Goal: Task Accomplishment & Management: Manage account settings

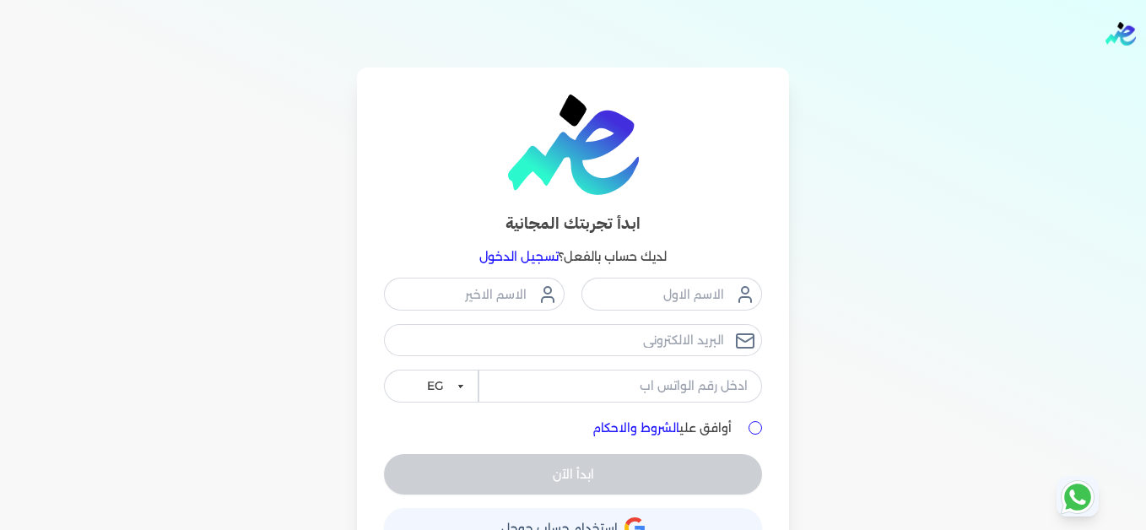
click at [531, 262] on link "تسجيل الدخول" at bounding box center [518, 256] width 79 height 15
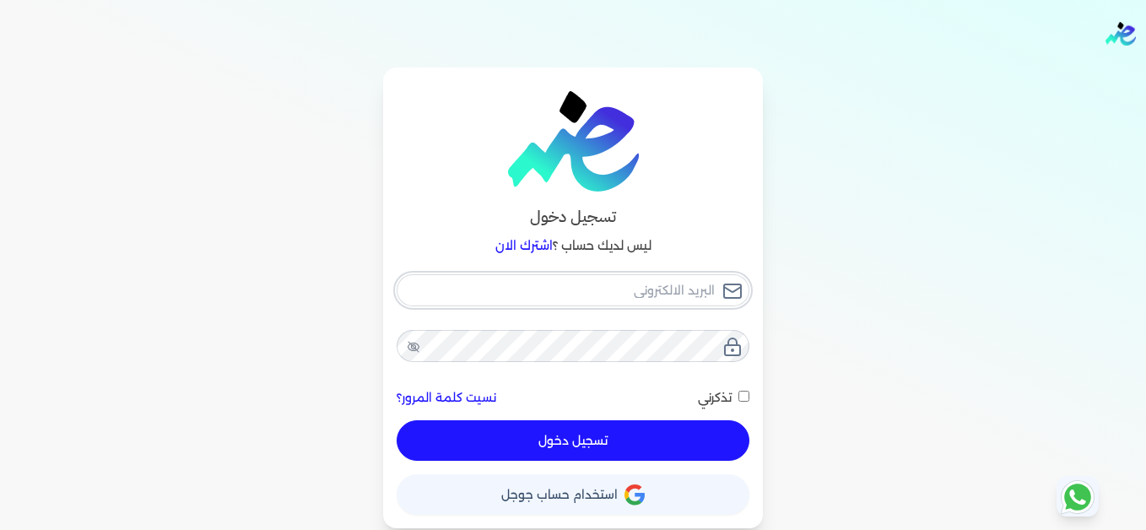
click at [571, 292] on input "email" at bounding box center [572, 290] width 353 height 32
type input "[EMAIL_ADDRESS][DOMAIN_NAME]"
click at [690, 426] on button "تسجيل دخول" at bounding box center [572, 440] width 353 height 40
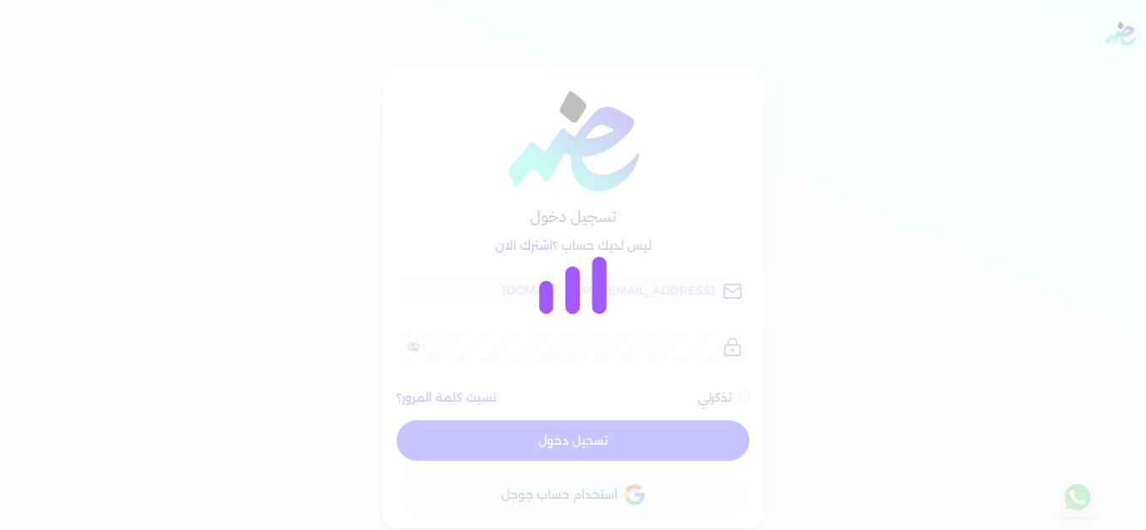
checkbox input "false"
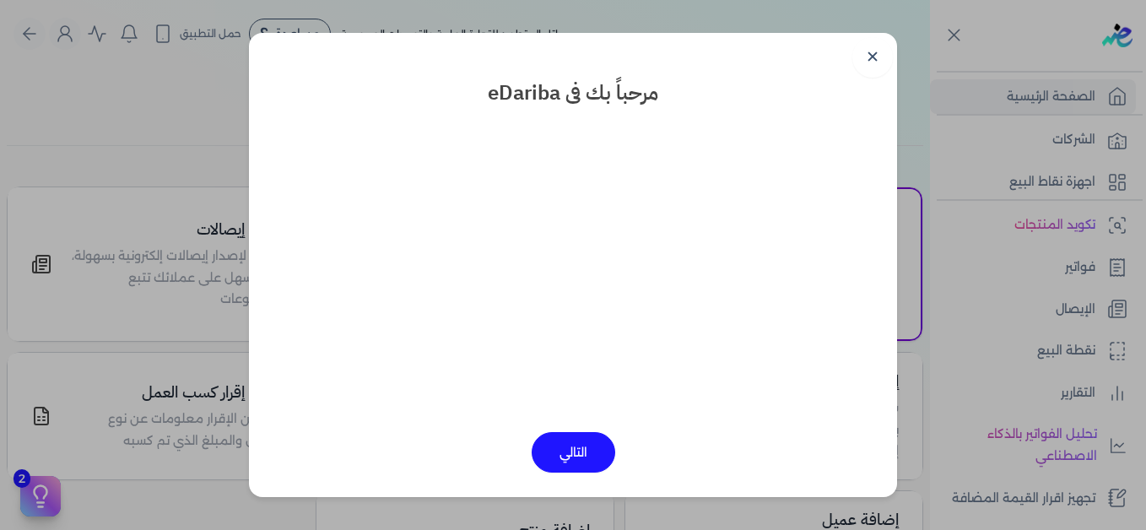
click at [869, 54] on link "✕" at bounding box center [872, 57] width 40 height 40
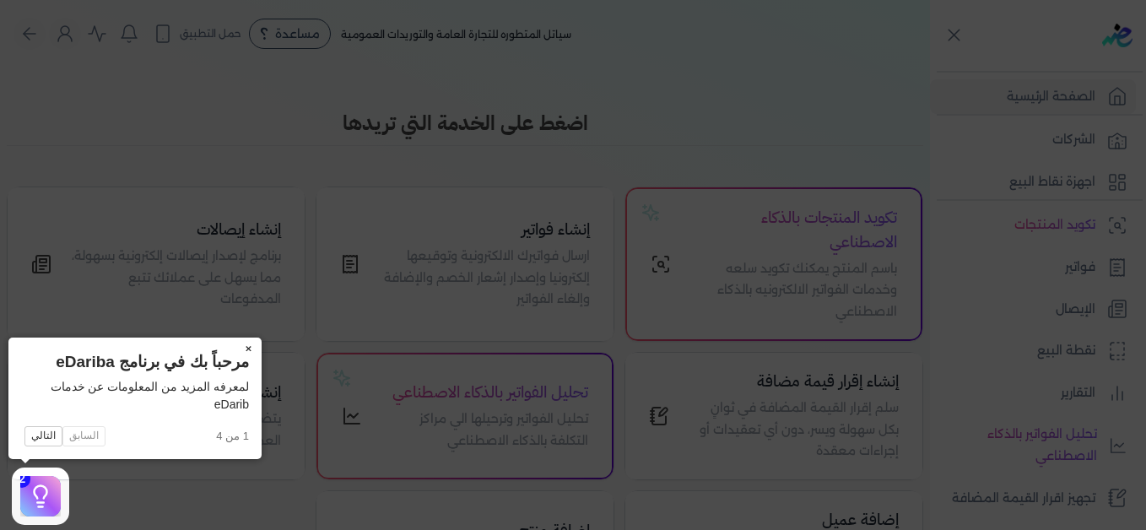
click at [249, 353] on button "×" at bounding box center [248, 349] width 27 height 24
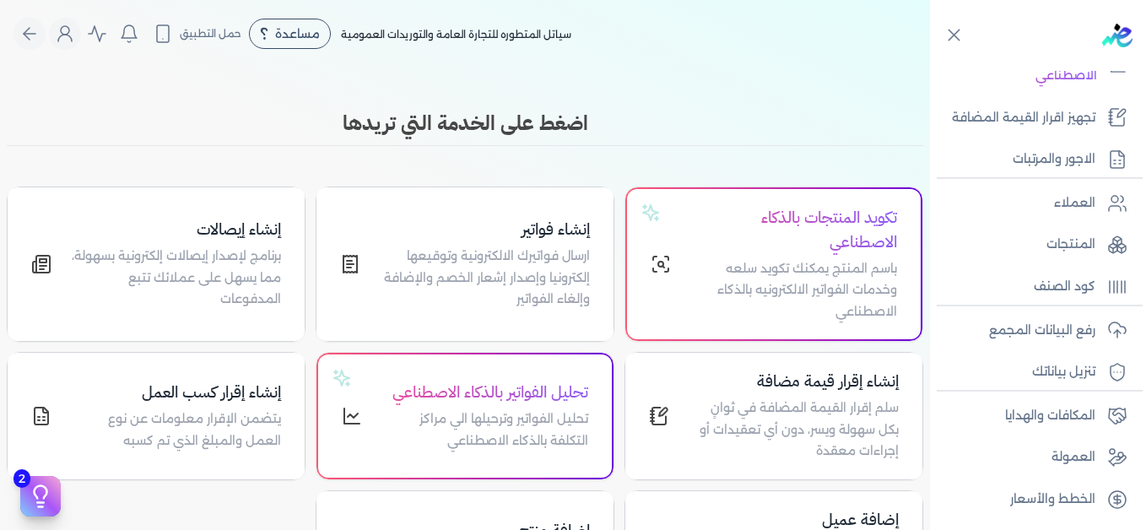
scroll to position [381, 0]
click at [1048, 322] on p "رفع البيانات المجمع" at bounding box center [1042, 330] width 106 height 22
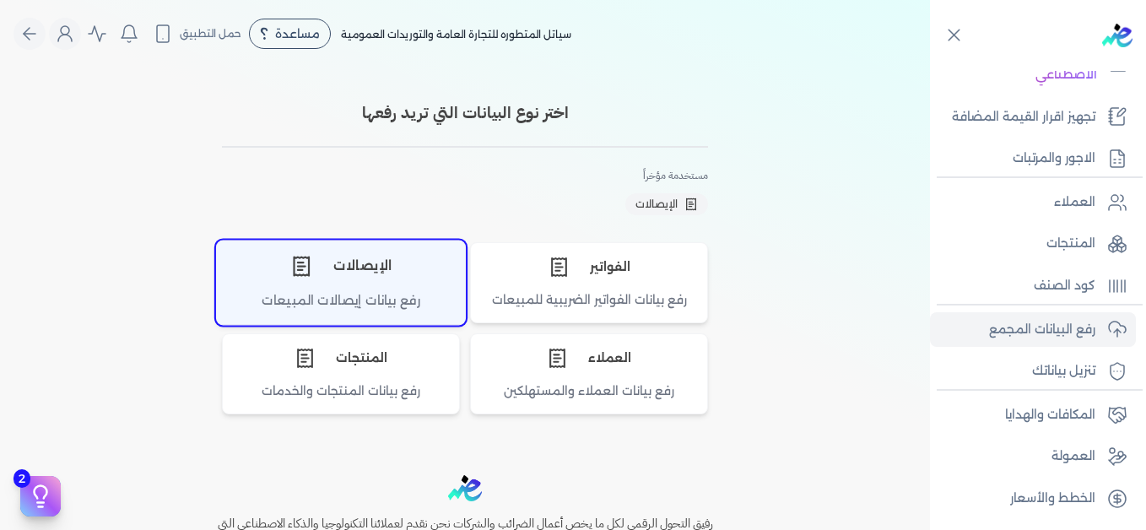
click at [406, 287] on div "الإيصالات" at bounding box center [341, 265] width 248 height 51
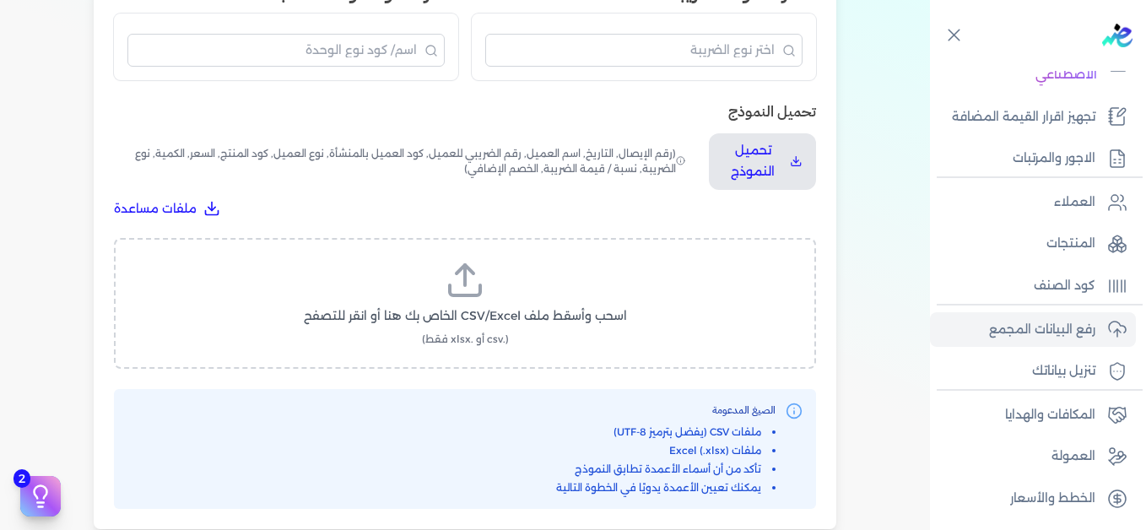
scroll to position [506, 0]
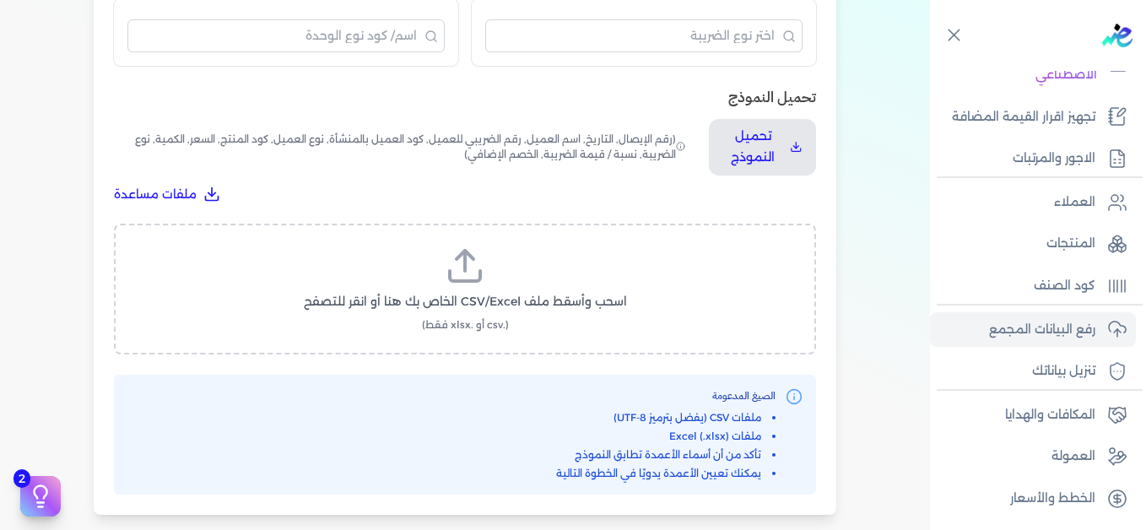
click at [471, 256] on icon at bounding box center [465, 265] width 40 height 40
click at [0, 0] on input "اسحب وأسقط ملف CSV/Excel الخاص بك هنا أو انقر للتصفح (.csv أو .xlsx فقط)" at bounding box center [0, 0] width 0 height 0
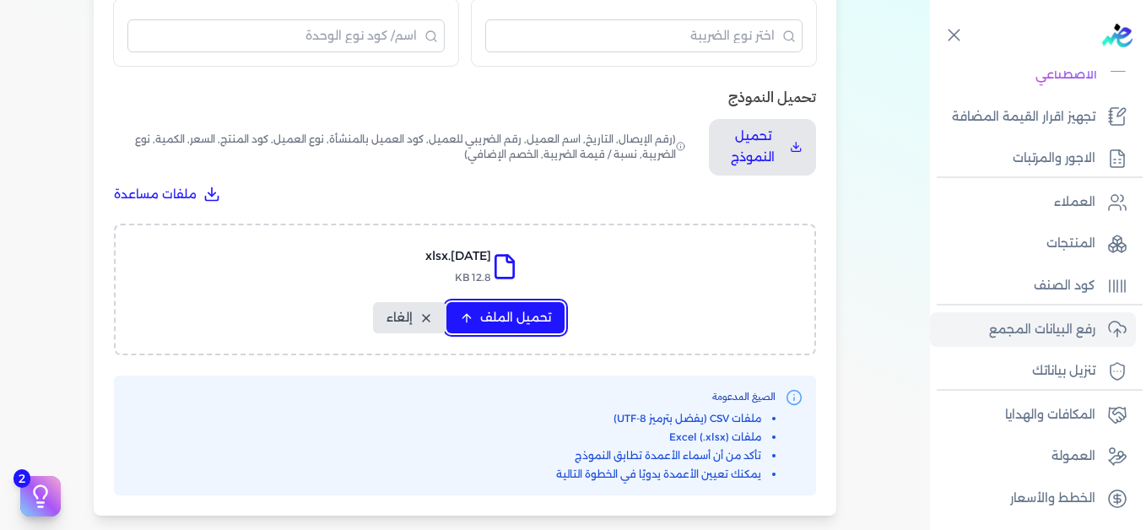
click at [510, 313] on span "تحميل الملف" at bounding box center [515, 318] width 71 height 18
select select "التاريخ"
select select "أسم العميل"
select select "نوع العميل"
select select "وصف البند"
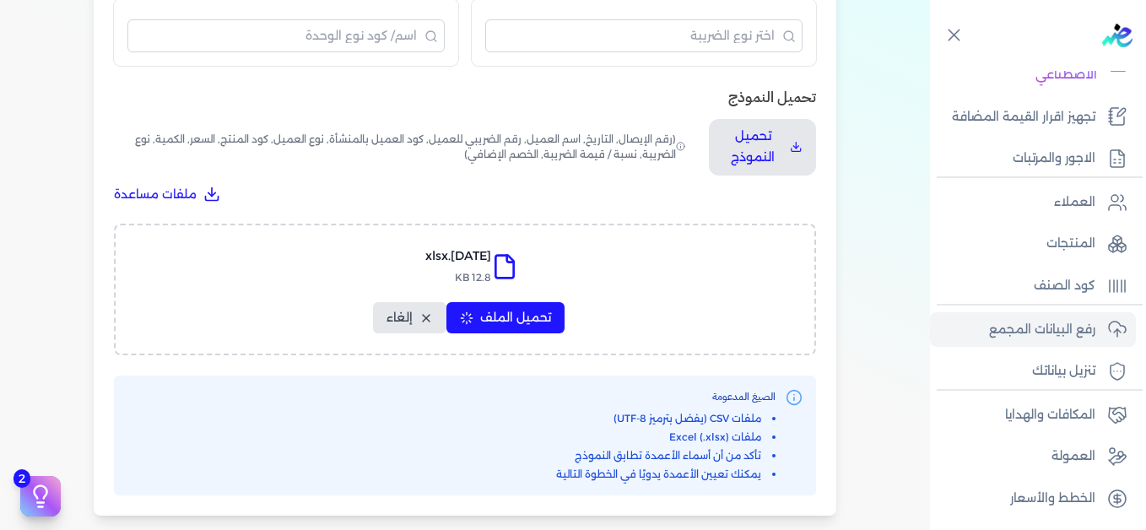
select select "السعر"
select select "الكمية"
select select "نوع الضريبة"
select select "نسبة / قيمة الضريبة"
select select "خصم اضافي"
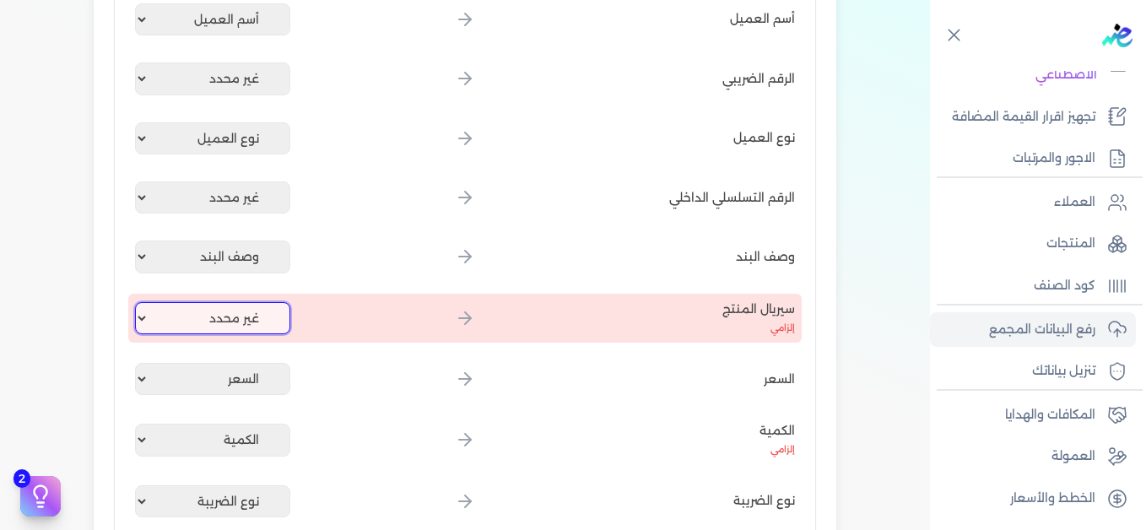
click at [215, 312] on select "غير محدد إيصال رقم التاريخ كود العميل بالمنشأة أسم العميل الرقم الضريبي للعميل …" at bounding box center [212, 318] width 155 height 32
select select "كود المنتج الداخلي"
click at [138, 302] on select "غير محدد إيصال رقم التاريخ كود العميل بالمنشأة أسم العميل الرقم الضريبي للعميل …" at bounding box center [212, 318] width 155 height 32
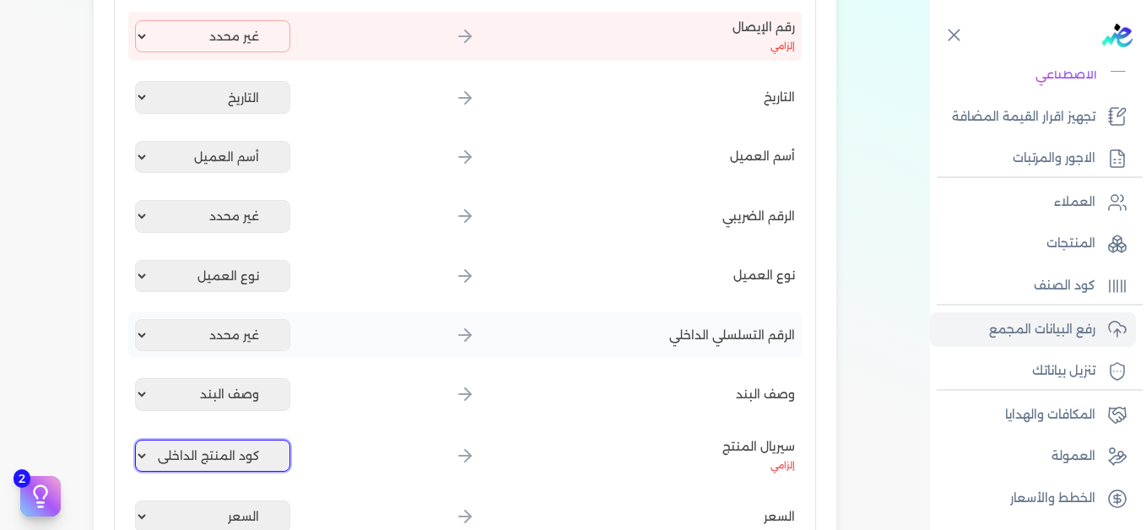
scroll to position [337, 0]
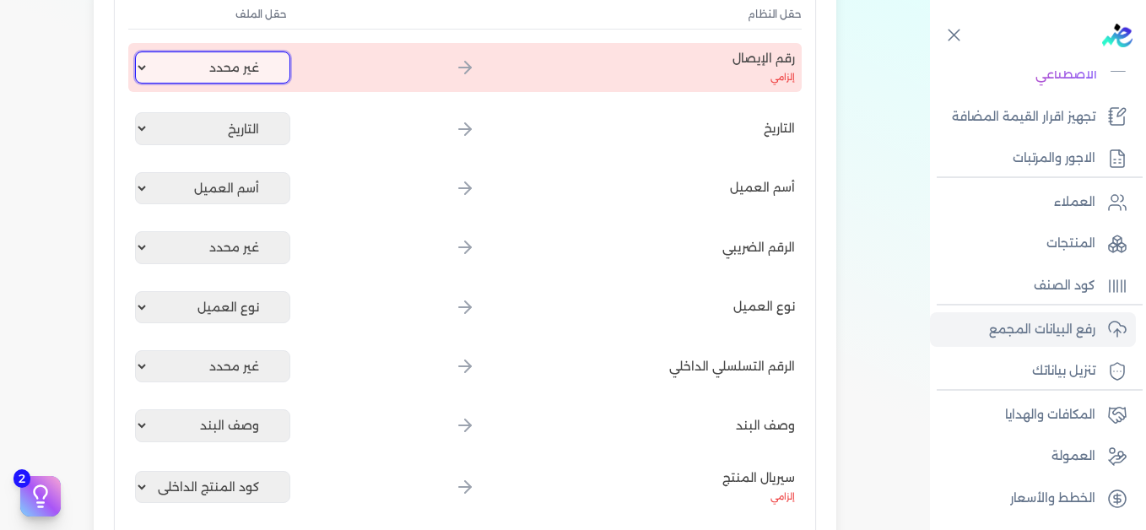
click at [250, 78] on select "غير محدد إيصال رقم التاريخ كود العميل بالمنشأة أسم العميل الرقم الضريبي للعميل …" at bounding box center [212, 67] width 155 height 32
select select "إيصال رقم"
click at [138, 51] on select "غير محدد إيصال رقم التاريخ كود العميل بالمنشأة أسم العميل الرقم الضريبي للعميل …" at bounding box center [212, 67] width 155 height 32
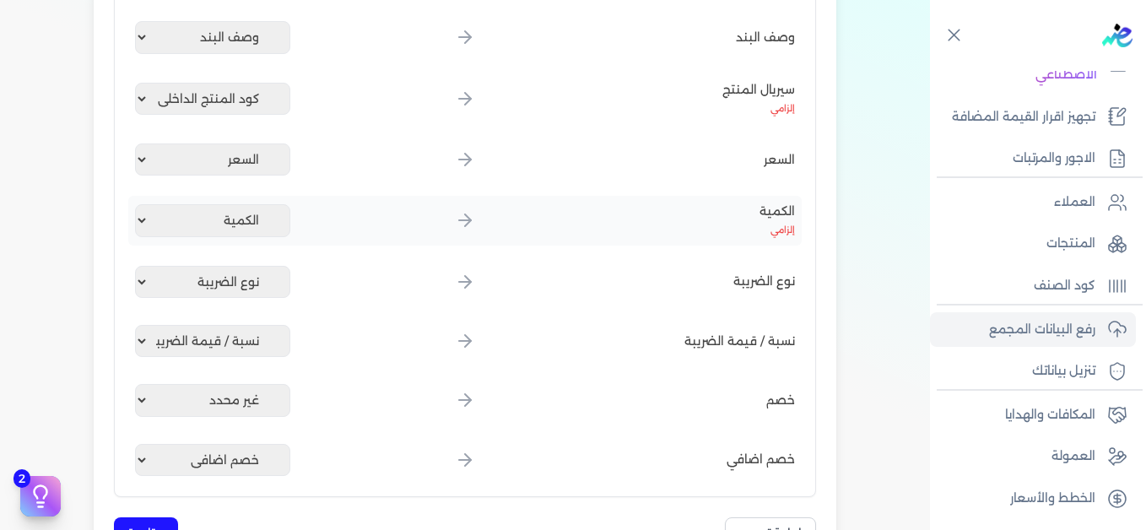
scroll to position [928, 0]
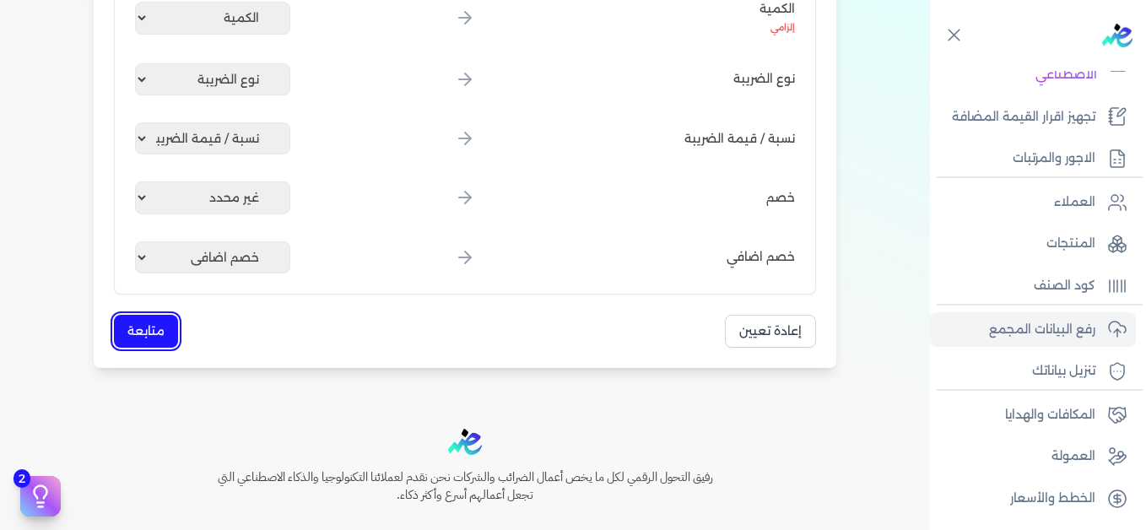
click at [143, 323] on button "متابعة" at bounding box center [146, 331] width 64 height 33
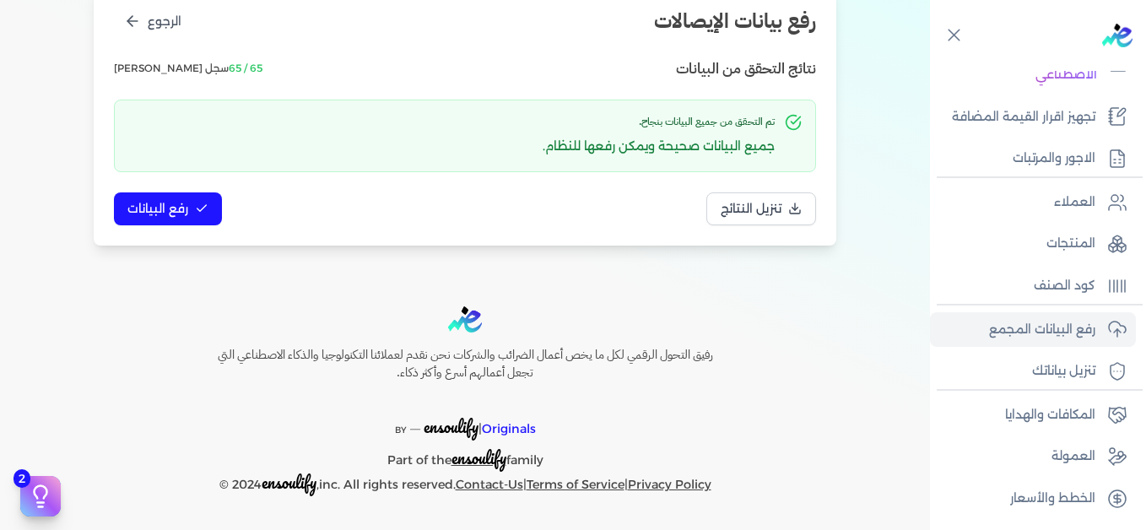
scroll to position [230, 0]
click at [181, 208] on span "رفع البيانات" at bounding box center [157, 209] width 61 height 18
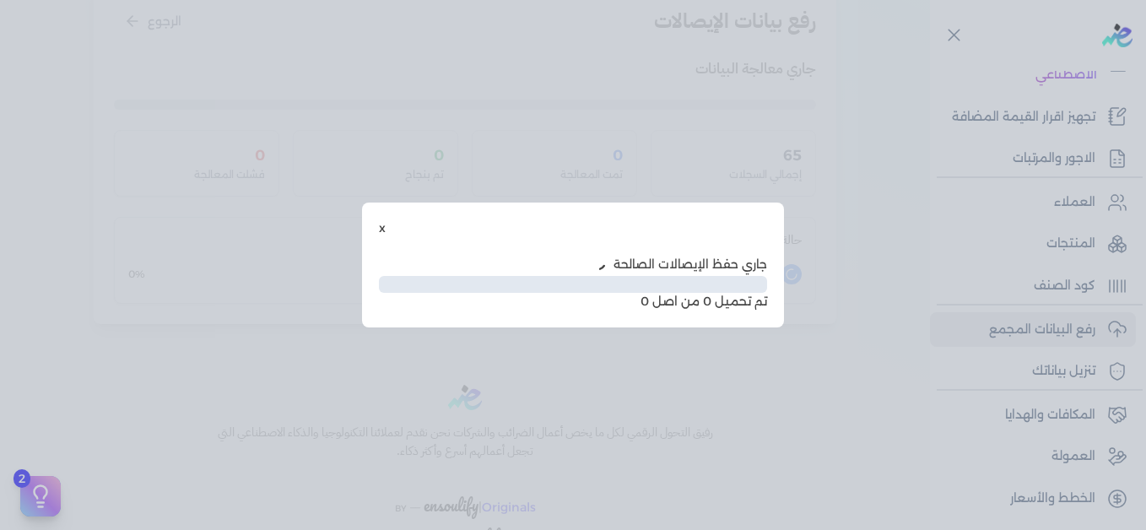
scroll to position [138, 0]
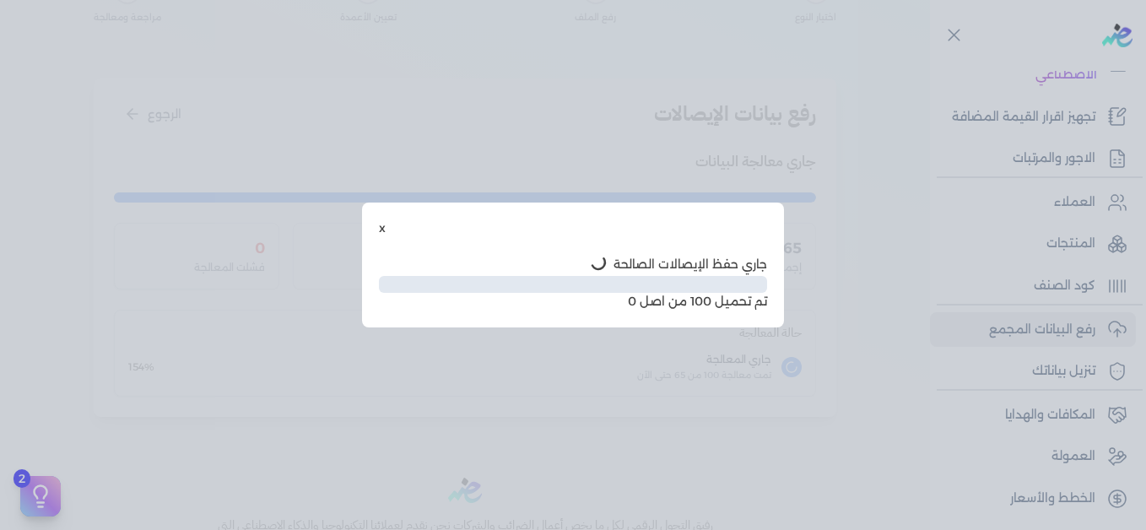
click at [380, 229] on button "x" at bounding box center [382, 228] width 7 height 18
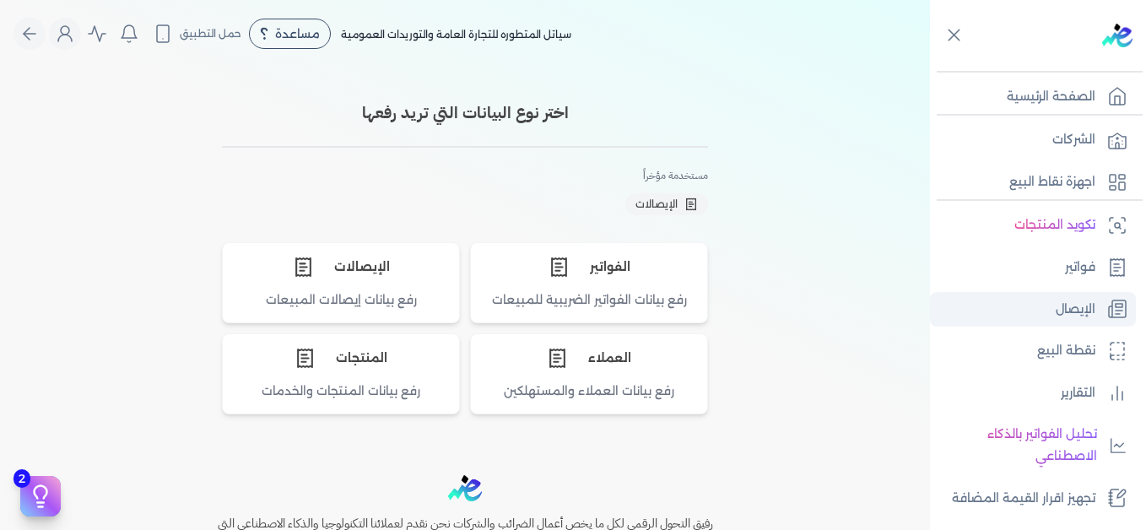
click at [1066, 317] on p "الإيصال" at bounding box center [1075, 310] width 40 height 22
click at [1059, 308] on p "الإيصال" at bounding box center [1075, 310] width 40 height 22
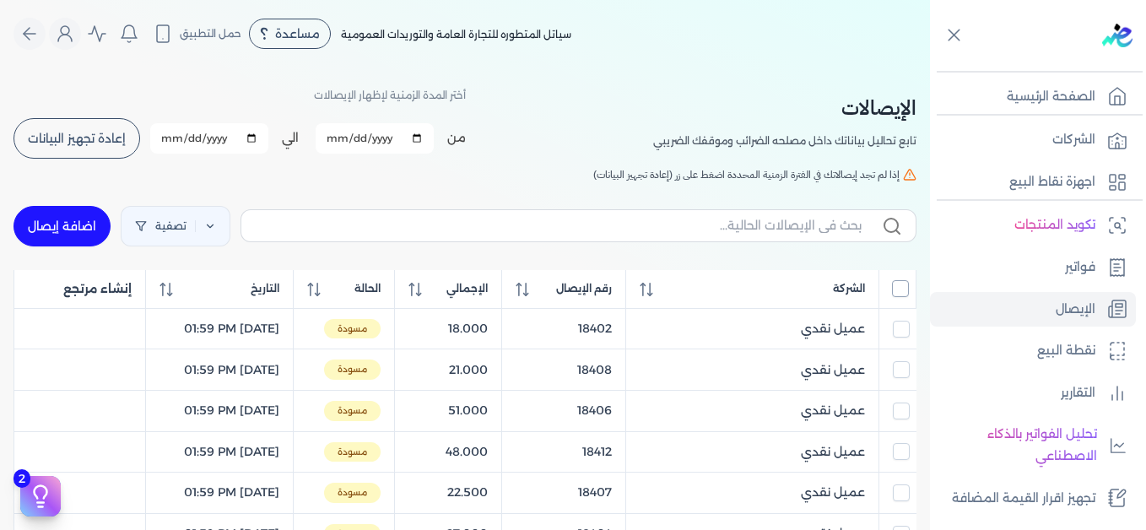
click at [902, 293] on input "All items unselected" at bounding box center [900, 288] width 17 height 17
checkbox input "true"
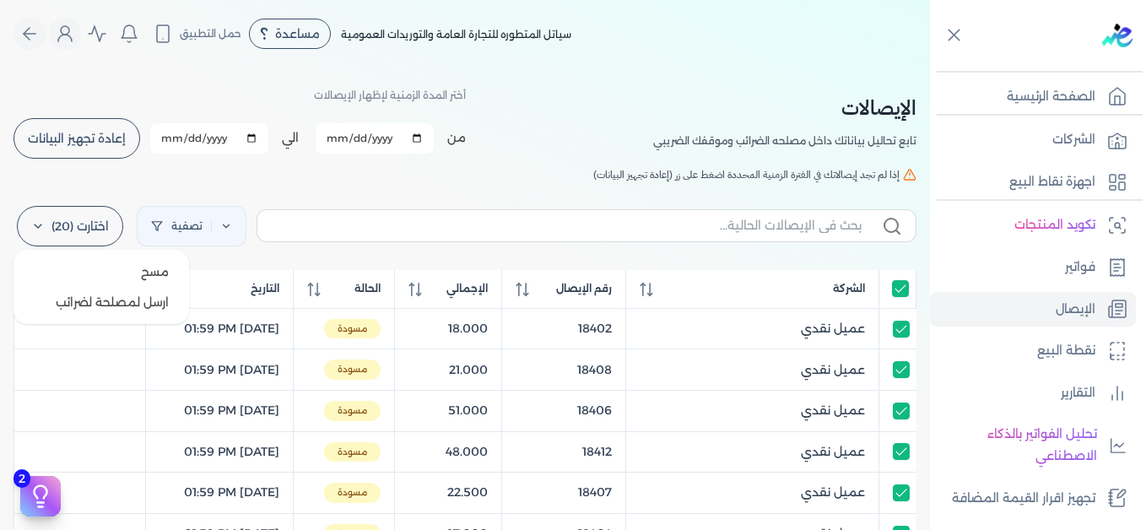
click at [90, 220] on label "اختارت (20)" at bounding box center [70, 226] width 106 height 40
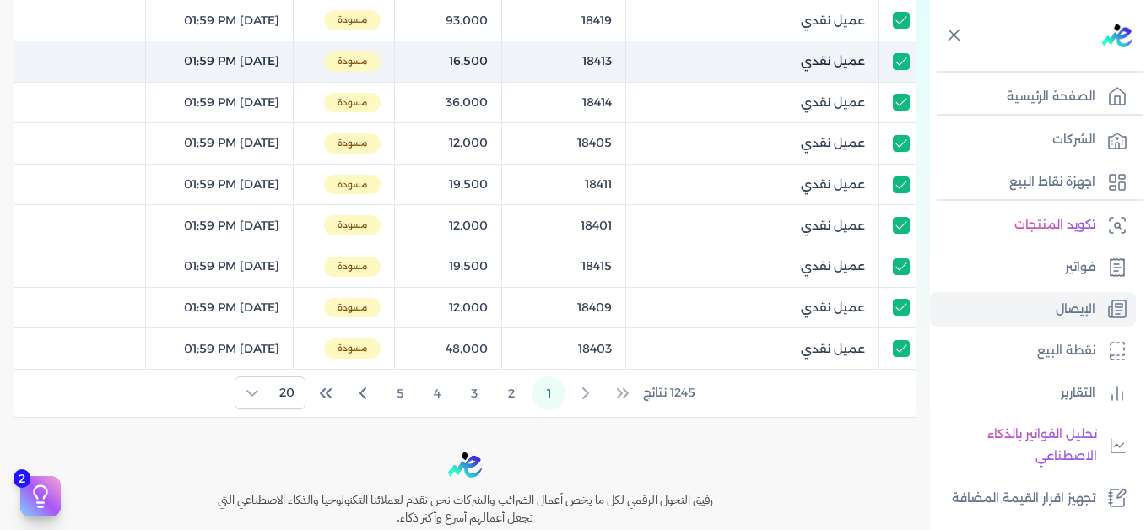
scroll to position [844, 0]
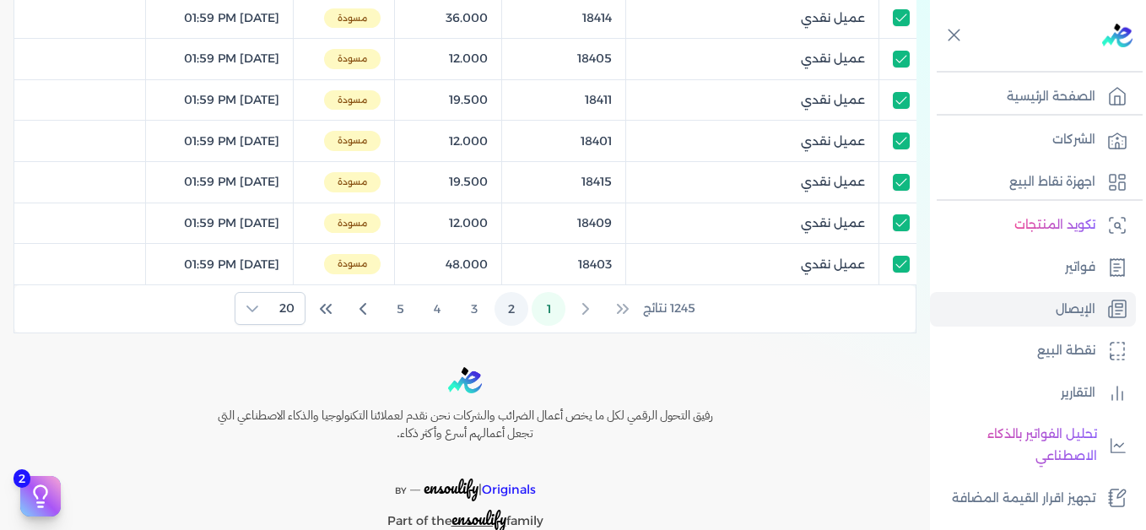
click at [510, 309] on button "2" at bounding box center [511, 309] width 34 height 34
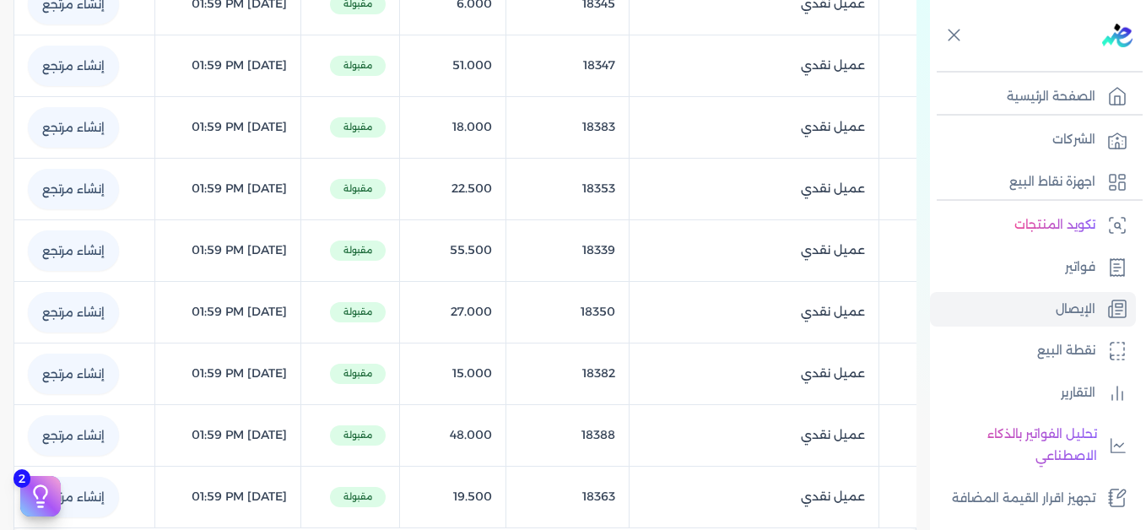
scroll to position [1315, 0]
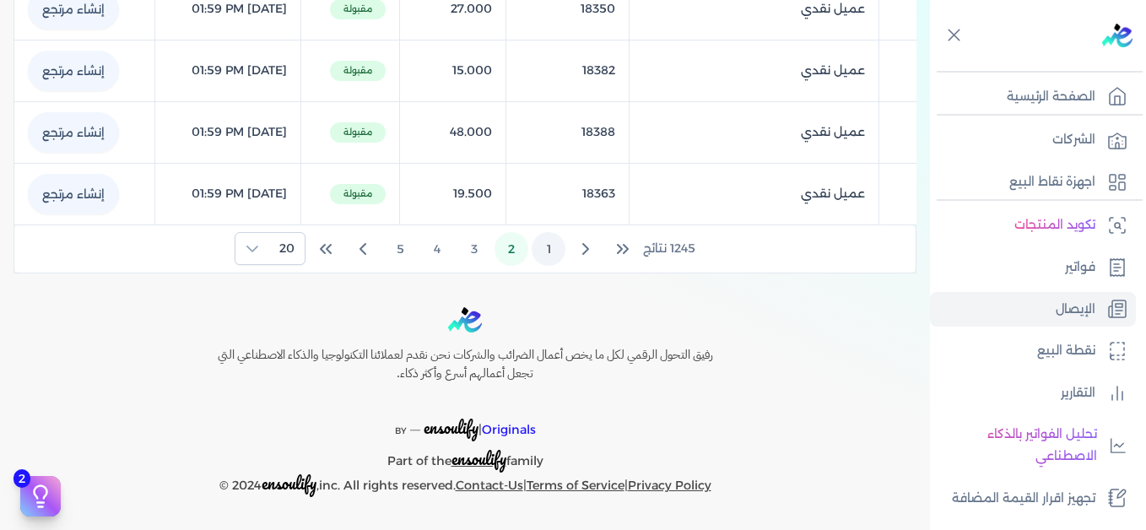
click at [551, 252] on button "1" at bounding box center [548, 249] width 34 height 34
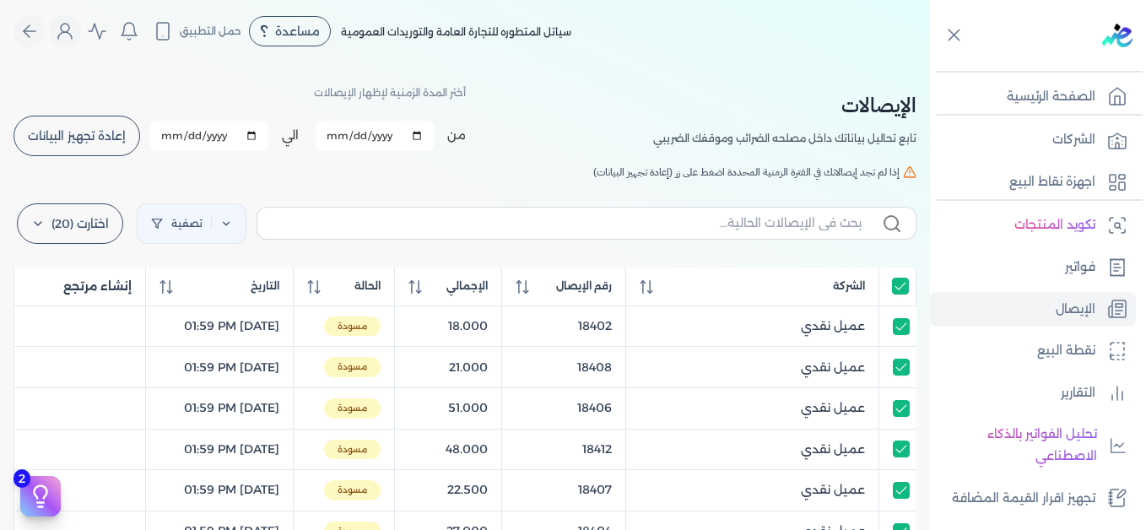
scroll to position [0, 0]
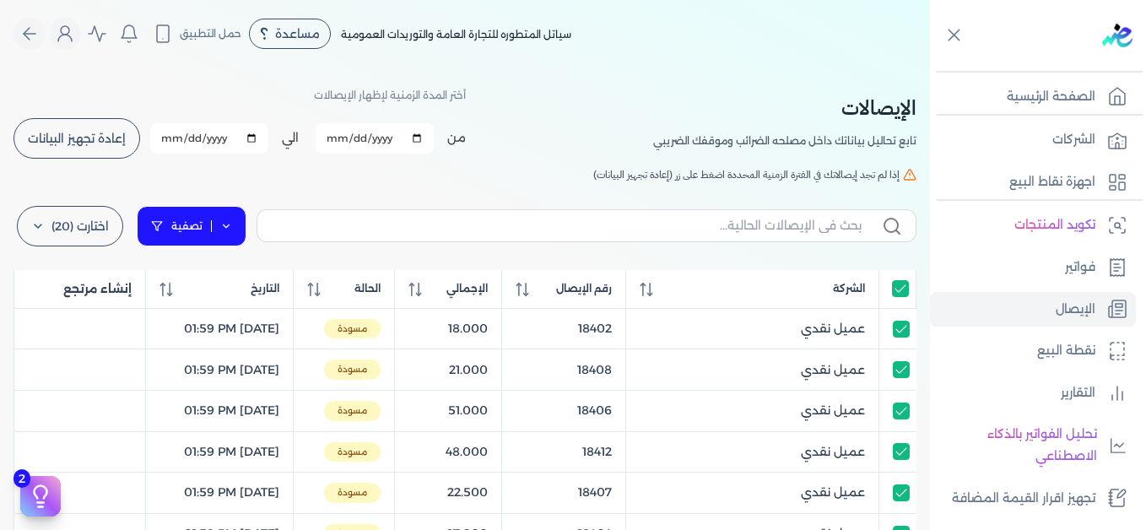
click at [224, 224] on link "تصفية" at bounding box center [192, 226] width 110 height 40
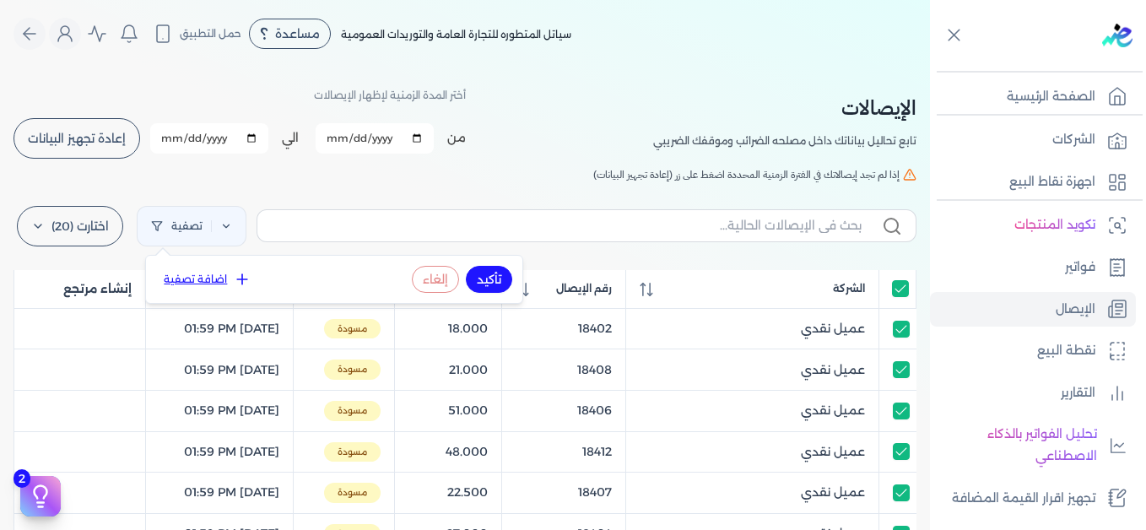
click at [222, 278] on button "اضافة تصفية" at bounding box center [207, 279] width 102 height 20
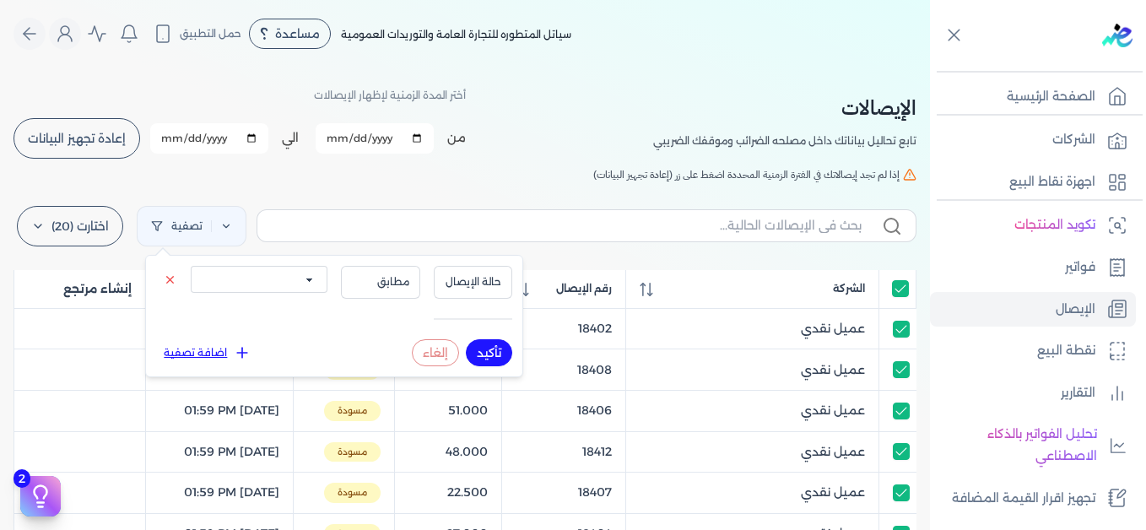
click at [266, 289] on select "الكل مقبولة غير مقبولة يتم مراجعتها ملغية مرفوضة مسودة" at bounding box center [259, 279] width 137 height 27
select select "draft"
click at [191, 266] on select "الكل مقبولة غير مقبولة يتم مراجعتها ملغية مرفوضة مسودة" at bounding box center [259, 279] width 137 height 27
click at [483, 349] on button "تأكيد" at bounding box center [489, 352] width 46 height 27
click at [415, 177] on h5 "إذا لم تجد إيصالاتك في الفترة الزمنية المحددة اضغط على زر (إعادة تجهيز البيانات)" at bounding box center [464, 174] width 903 height 15
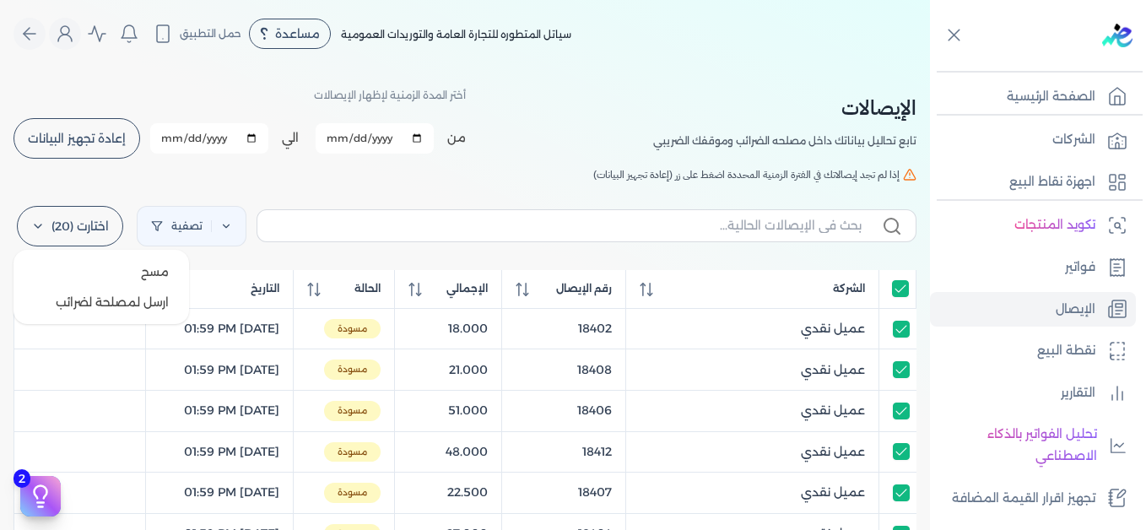
click at [88, 239] on label "اختارت (20)" at bounding box center [70, 226] width 106 height 40
click at [120, 278] on button "مسح" at bounding box center [101, 271] width 162 height 30
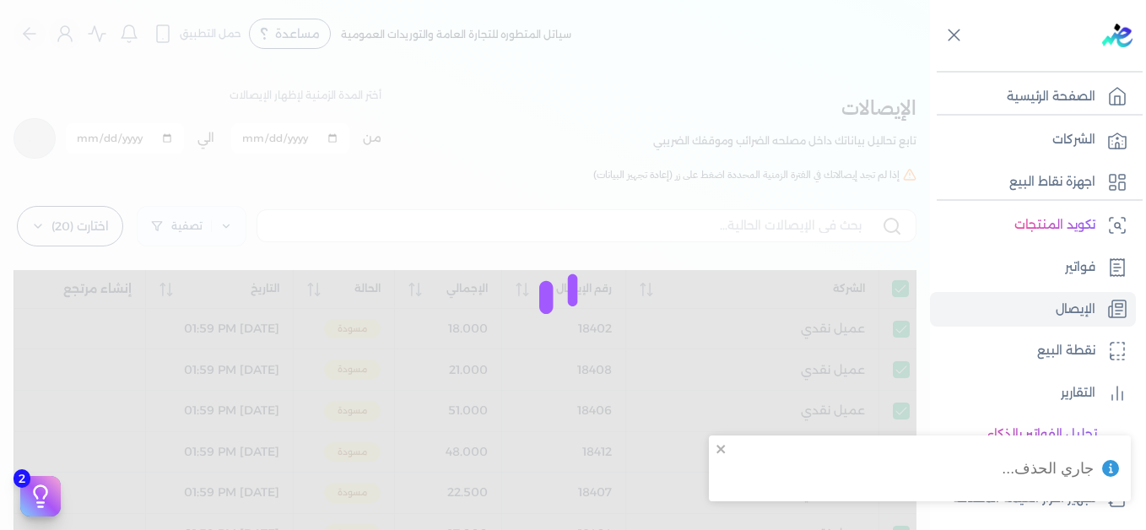
checkbox input "true"
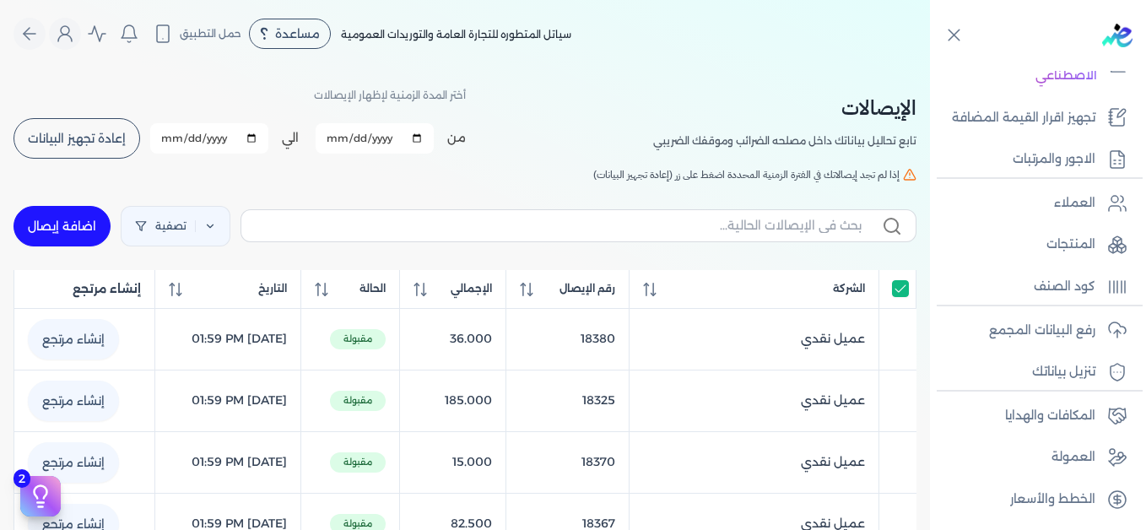
scroll to position [381, 0]
click at [1048, 327] on p "رفع البيانات المجمع" at bounding box center [1042, 330] width 106 height 22
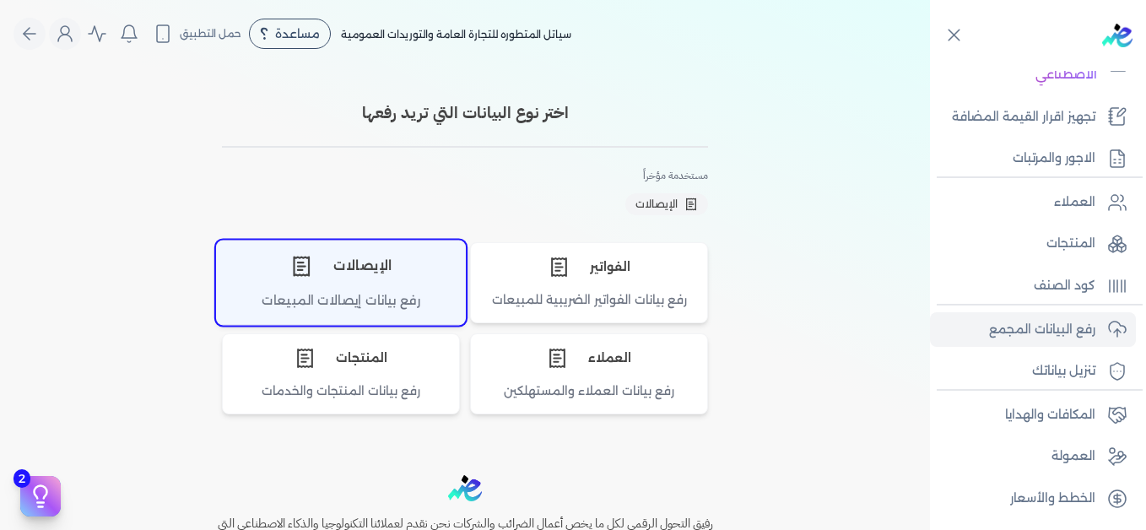
click at [342, 279] on div "الإيصالات" at bounding box center [341, 265] width 248 height 51
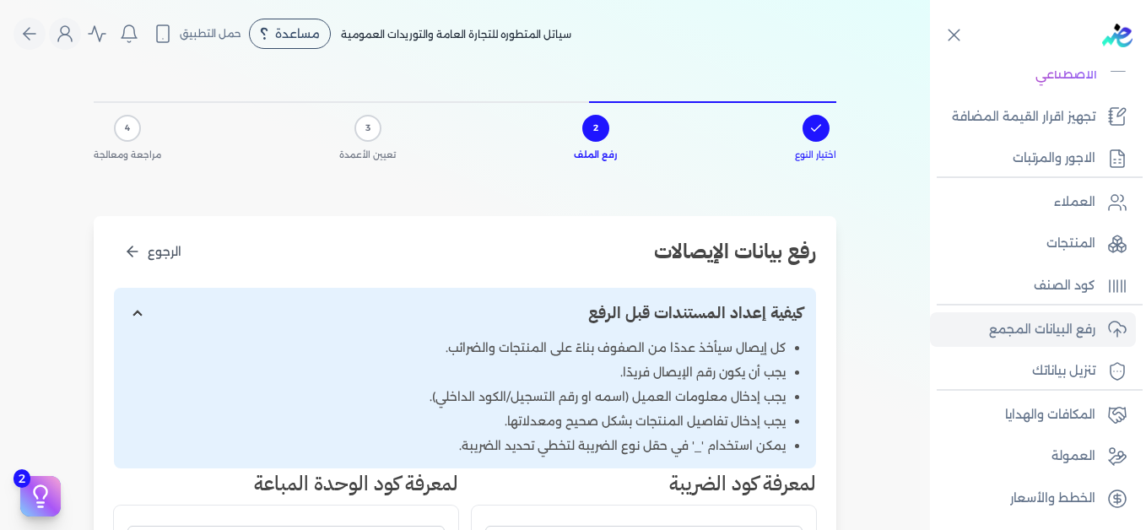
scroll to position [422, 0]
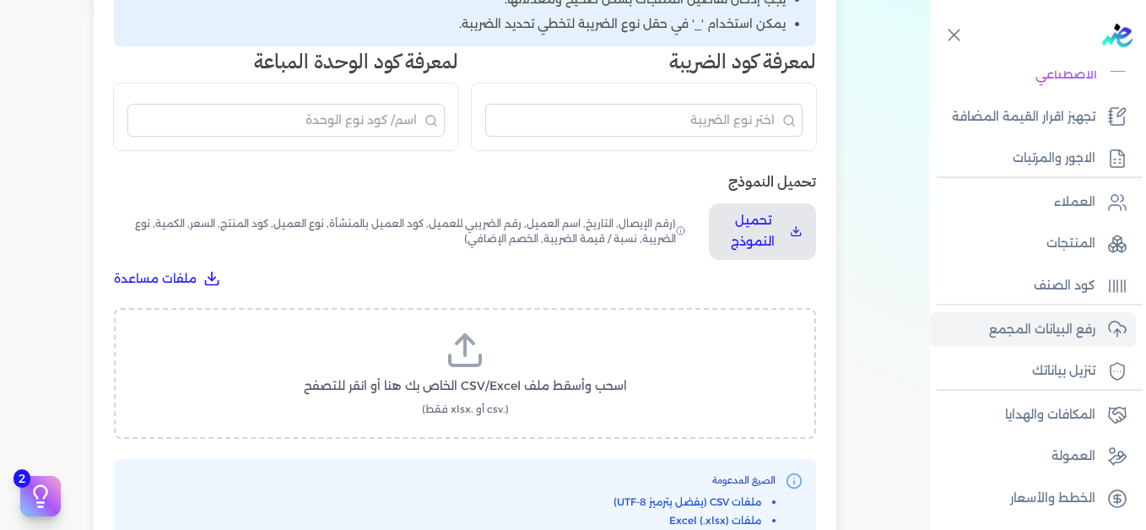
click at [472, 364] on icon at bounding box center [465, 360] width 30 height 10
click at [0, 0] on input "اسحب وأسقط ملف CSV/Excel الخاص بك هنا أو انقر للتصفح (.csv أو .xlsx فقط)" at bounding box center [0, 0] width 0 height 0
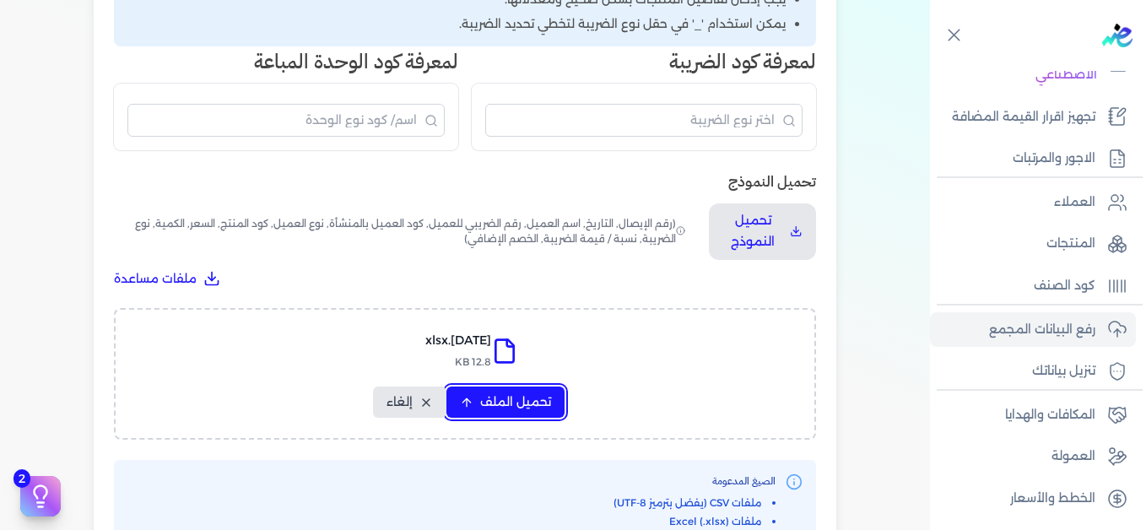
click at [514, 397] on span "تحميل الملف" at bounding box center [515, 402] width 71 height 18
select select "التاريخ"
select select "أسم العميل"
select select "نوع العميل"
select select "وصف البند"
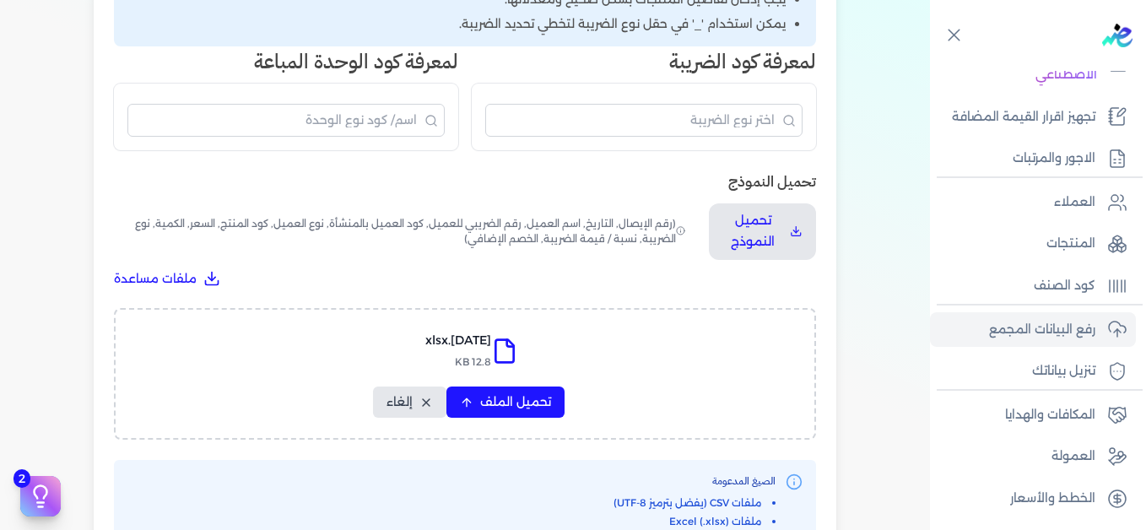
select select "السعر"
select select "الكمية"
select select "نوع الضريبة"
select select "نسبة / قيمة الضريبة"
select select "خصم اضافي"
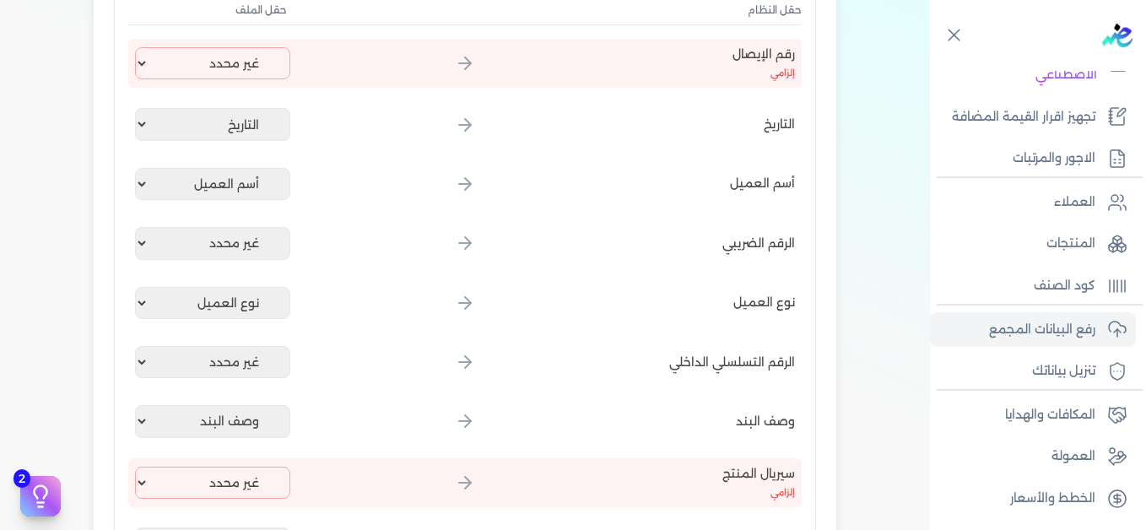
scroll to position [84, 0]
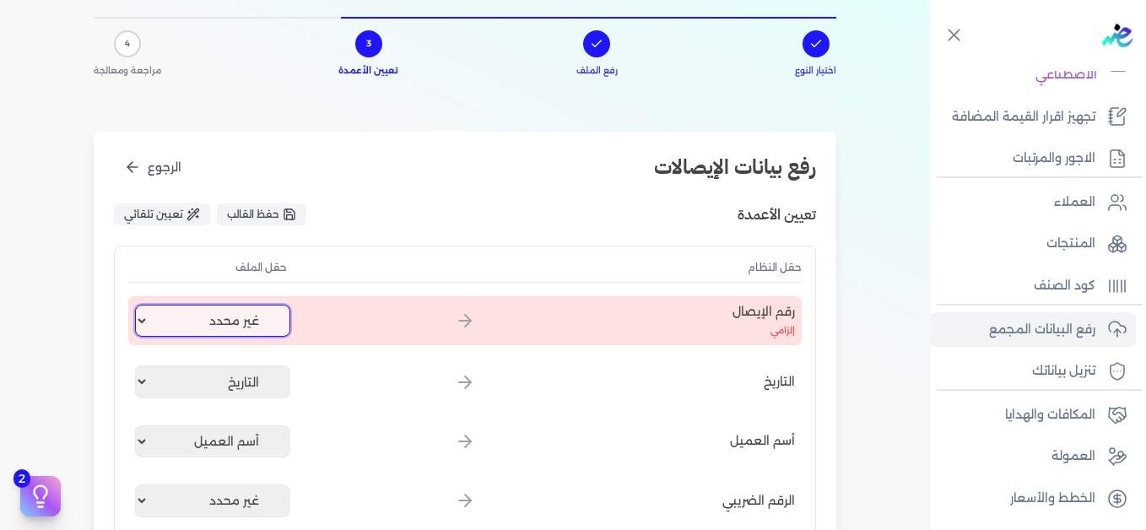
click at [240, 328] on select "غير محدد إيصال رقم التاريخ كود العميل بالمنشأة أسم العميل الرقم الضريبي للعميل …" at bounding box center [212, 321] width 155 height 32
select select "إيصال رقم"
click at [138, 305] on select "غير محدد إيصال رقم التاريخ كود العميل بالمنشأة أسم العميل الرقم الضريبي للعميل …" at bounding box center [212, 321] width 155 height 32
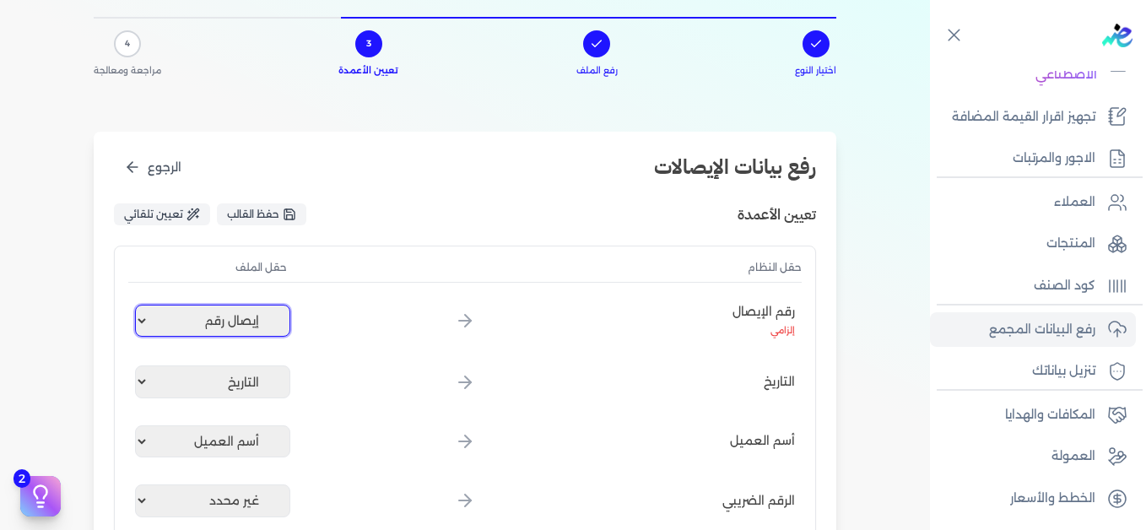
scroll to position [506, 0]
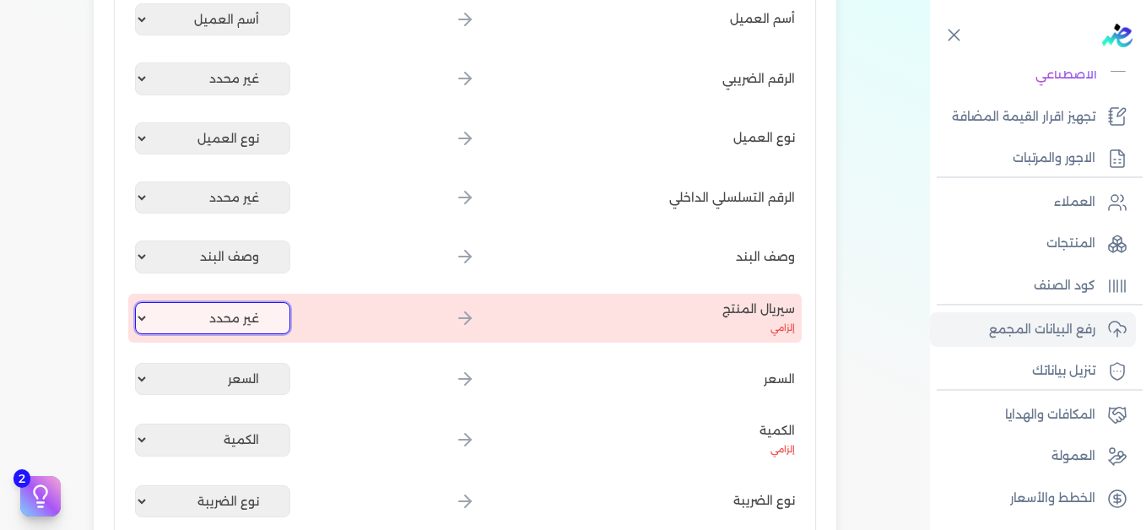
click at [229, 326] on select "غير محدد إيصال رقم التاريخ كود العميل بالمنشأة أسم العميل الرقم الضريبي للعميل …" at bounding box center [212, 318] width 155 height 32
select select "كود المنتج الداخلي"
click at [138, 302] on select "غير محدد إيصال رقم التاريخ كود العميل بالمنشأة أسم العميل الرقم الضريبي للعميل …" at bounding box center [212, 318] width 155 height 32
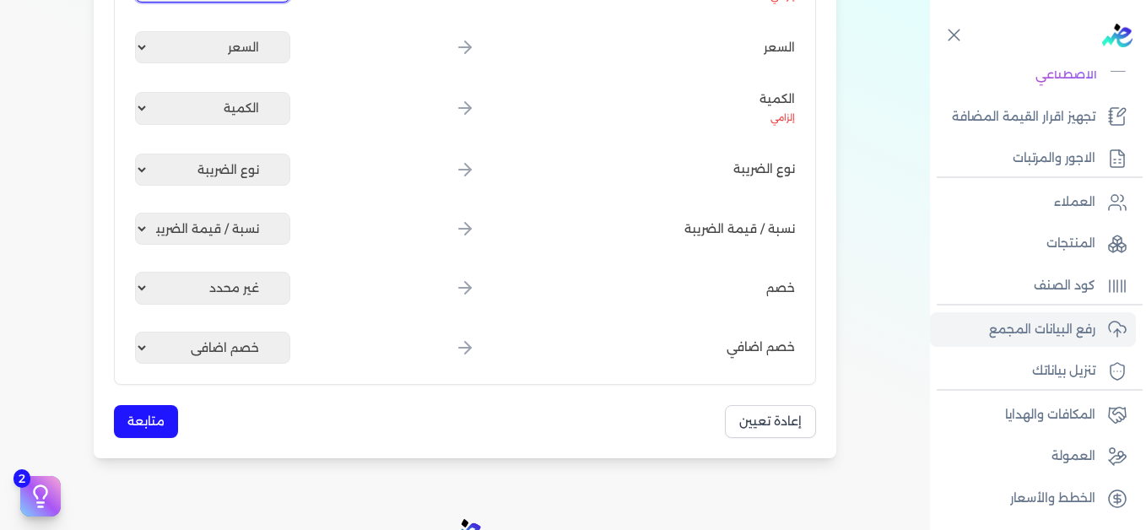
scroll to position [844, 0]
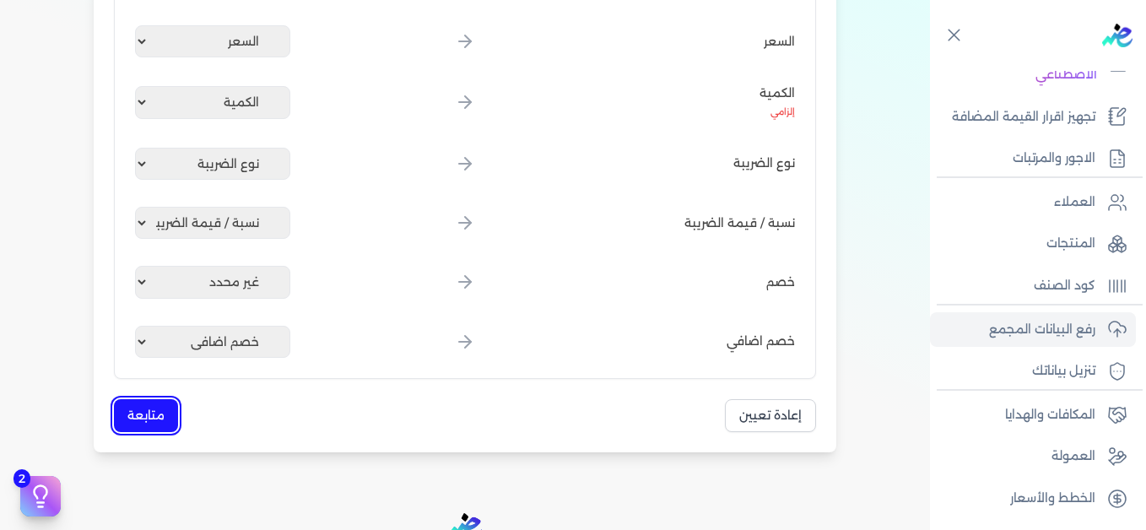
click at [164, 417] on button "متابعة" at bounding box center [146, 415] width 64 height 33
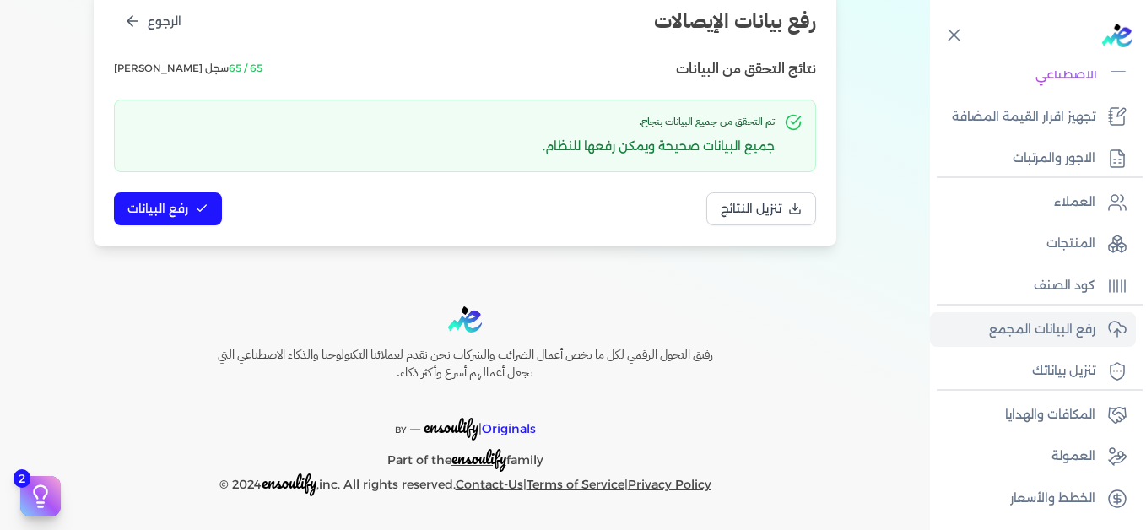
scroll to position [230, 0]
click at [195, 208] on button "رفع البيانات" at bounding box center [168, 208] width 108 height 33
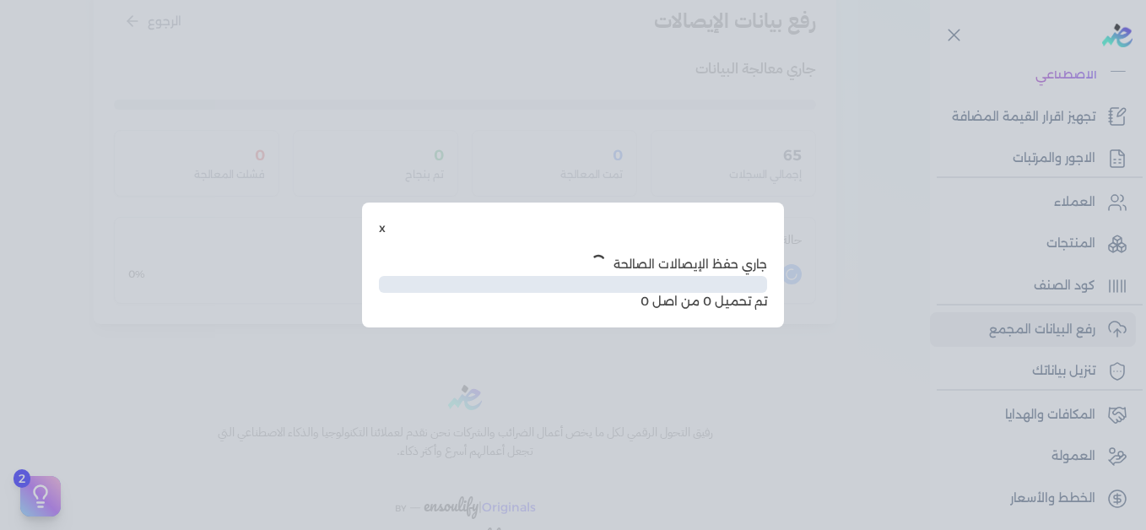
scroll to position [138, 0]
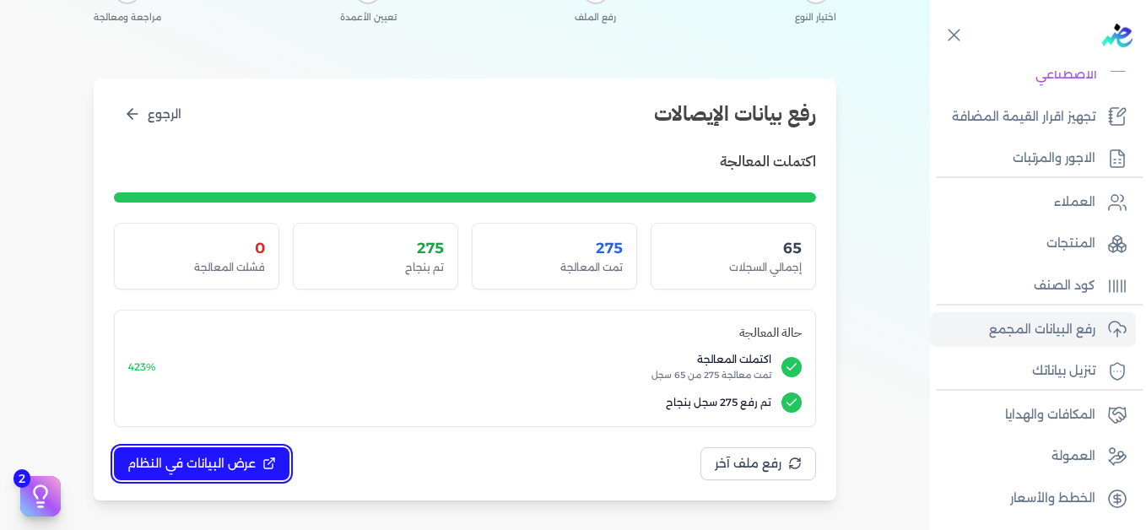
click at [267, 455] on button "عرض البيانات في النظام" at bounding box center [201, 463] width 175 height 33
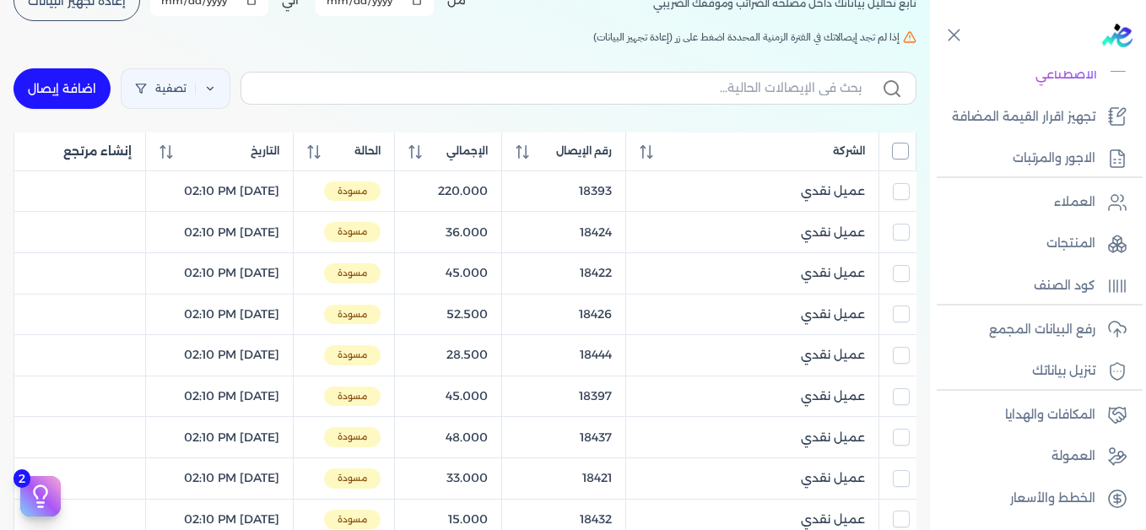
click at [905, 154] on input "All items unselected" at bounding box center [900, 151] width 17 height 17
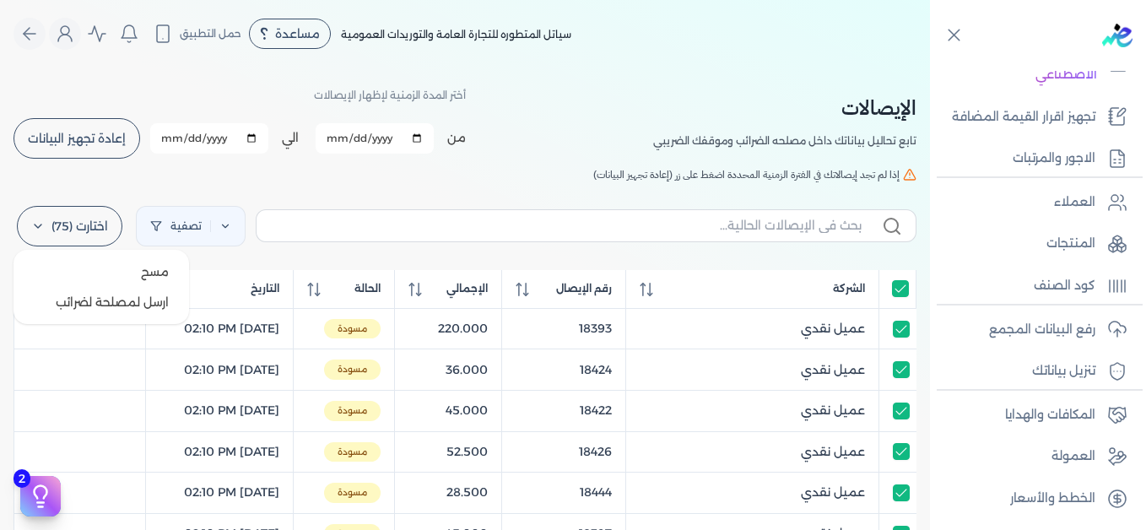
click at [93, 221] on label "اختارت (75)" at bounding box center [69, 226] width 105 height 40
click at [159, 273] on span "مسح" at bounding box center [155, 271] width 28 height 17
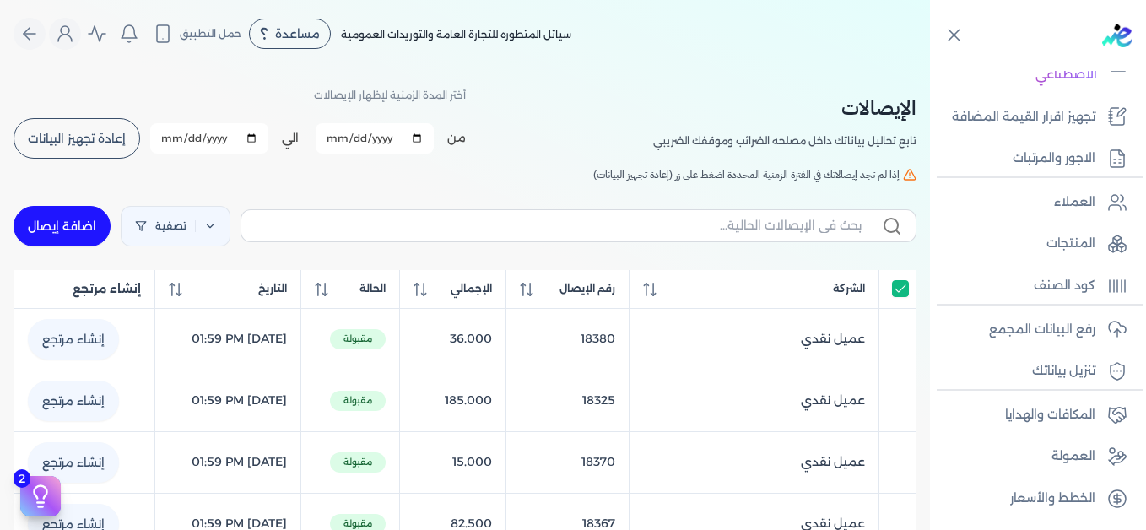
checkbox input "true"
click at [68, 35] on icon "Global" at bounding box center [65, 34] width 20 height 20
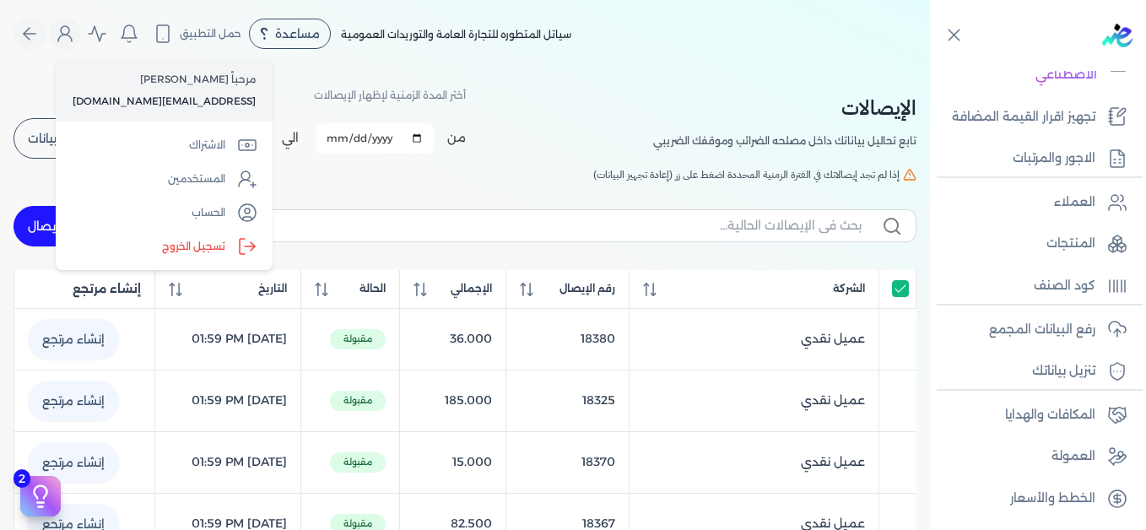
click at [177, 252] on label "تسجيل الخروج" at bounding box center [163, 246] width 203 height 34
click at [930, 67] on input "Close" at bounding box center [930, 67] width 0 height 0
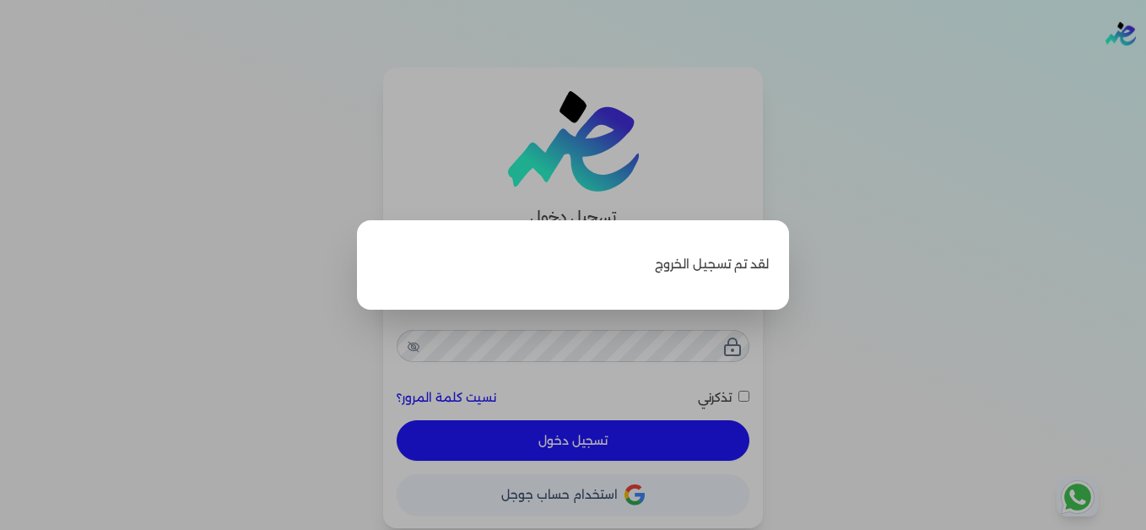
click at [911, 254] on label "Close" at bounding box center [573, 265] width 1146 height 530
click at [1145, 67] on input "Close" at bounding box center [1146, 67] width 0 height 0
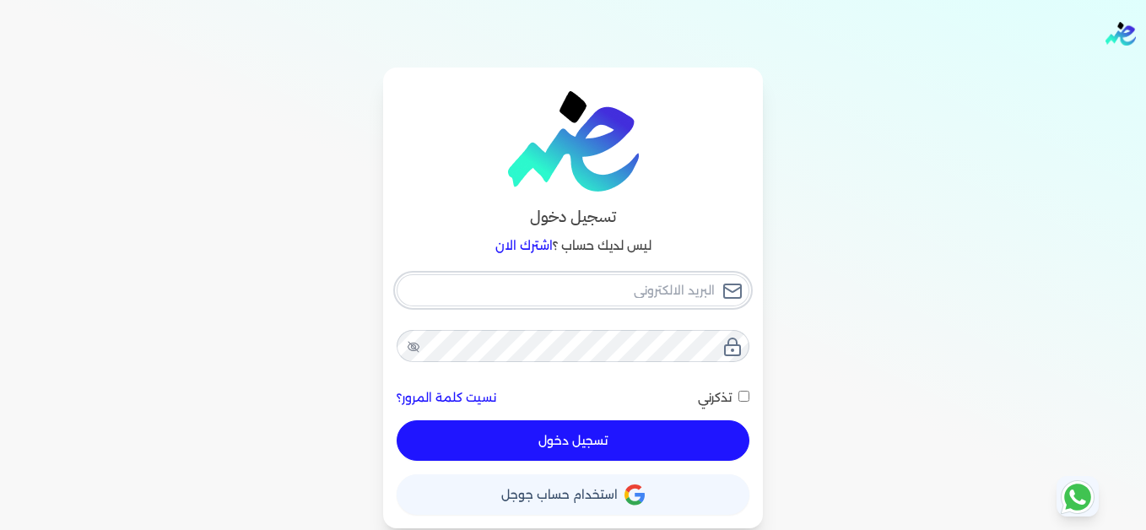
click at [567, 294] on input "email" at bounding box center [572, 290] width 353 height 32
type input "[EMAIL_ADDRESS][DOMAIN_NAME]"
click at [716, 424] on button "تسجيل دخول" at bounding box center [572, 440] width 353 height 40
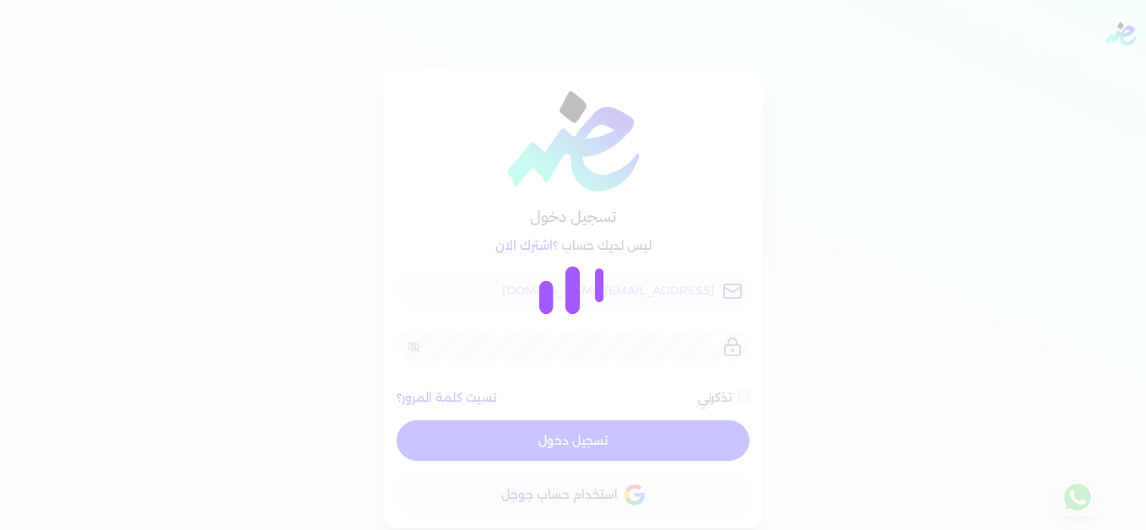
checkbox input "false"
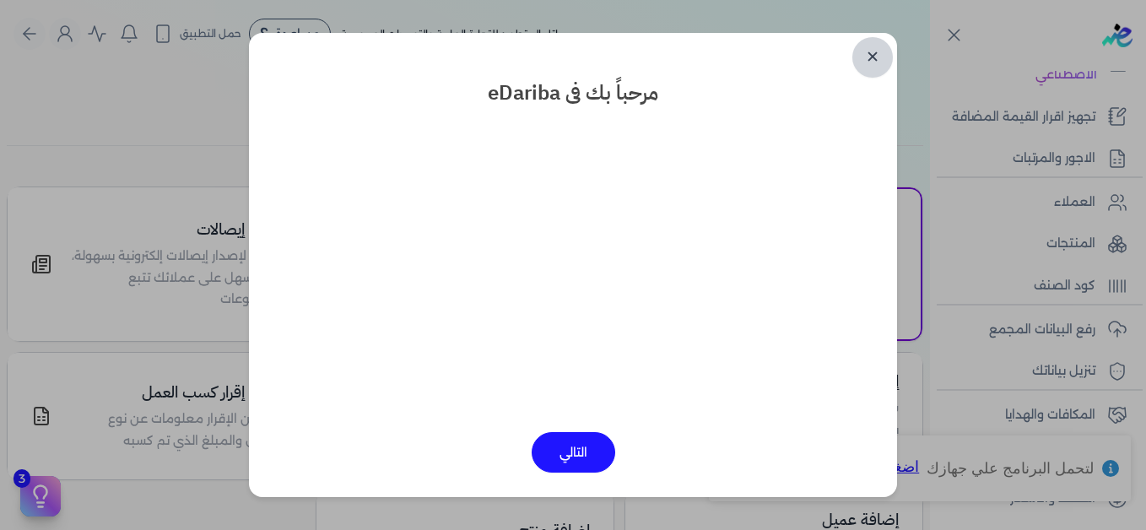
click at [876, 53] on link "✕" at bounding box center [872, 57] width 40 height 40
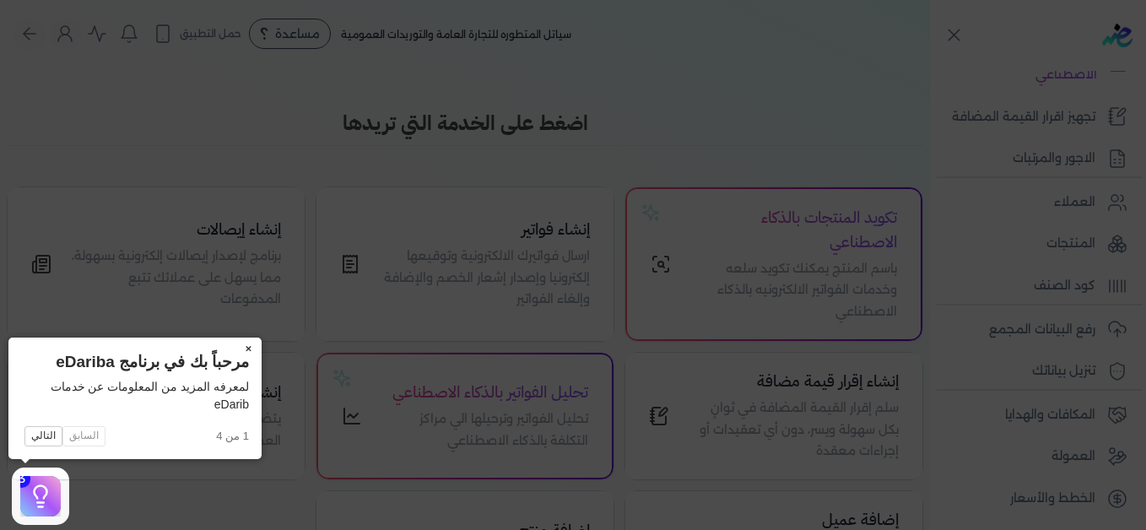
click at [250, 349] on button "×" at bounding box center [248, 349] width 27 height 24
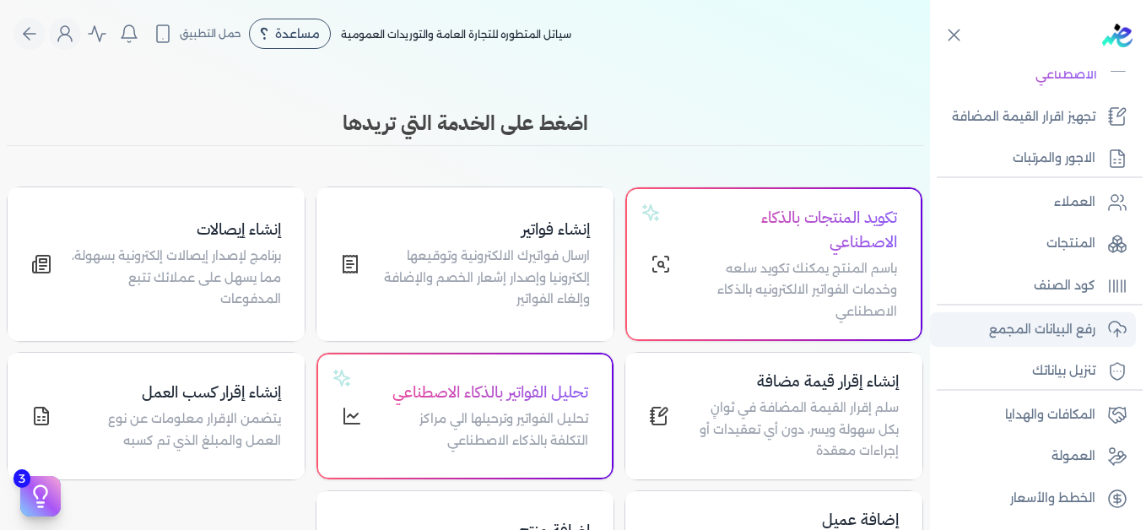
click at [1024, 332] on p "رفع البيانات المجمع" at bounding box center [1042, 330] width 106 height 22
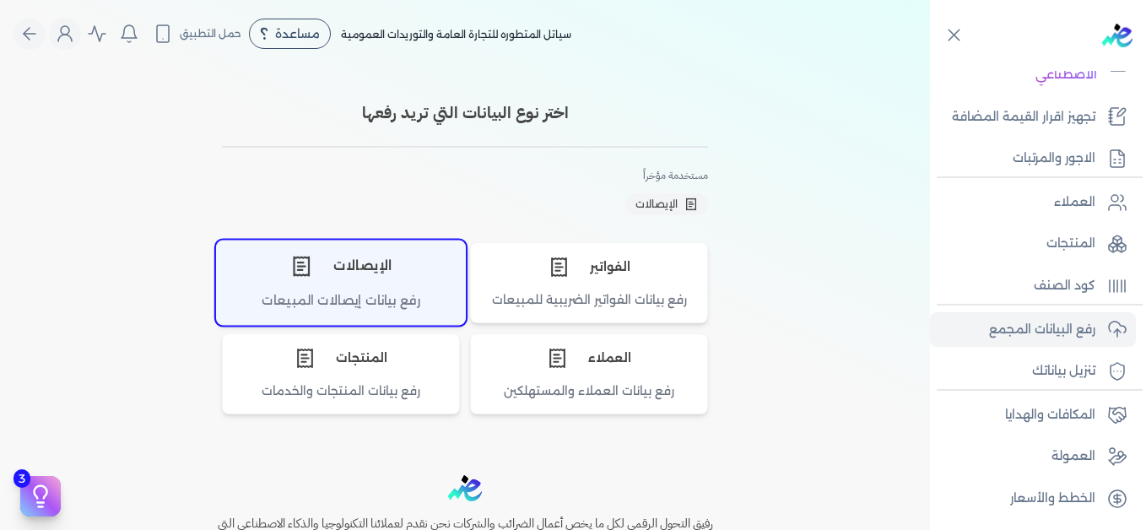
click at [367, 285] on div "الإيصالات" at bounding box center [341, 265] width 248 height 51
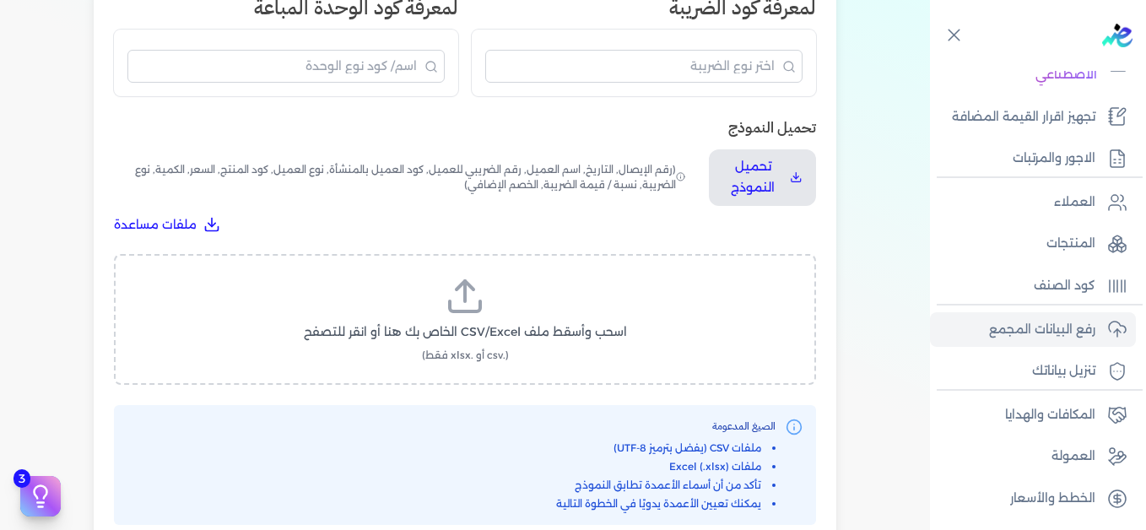
scroll to position [506, 0]
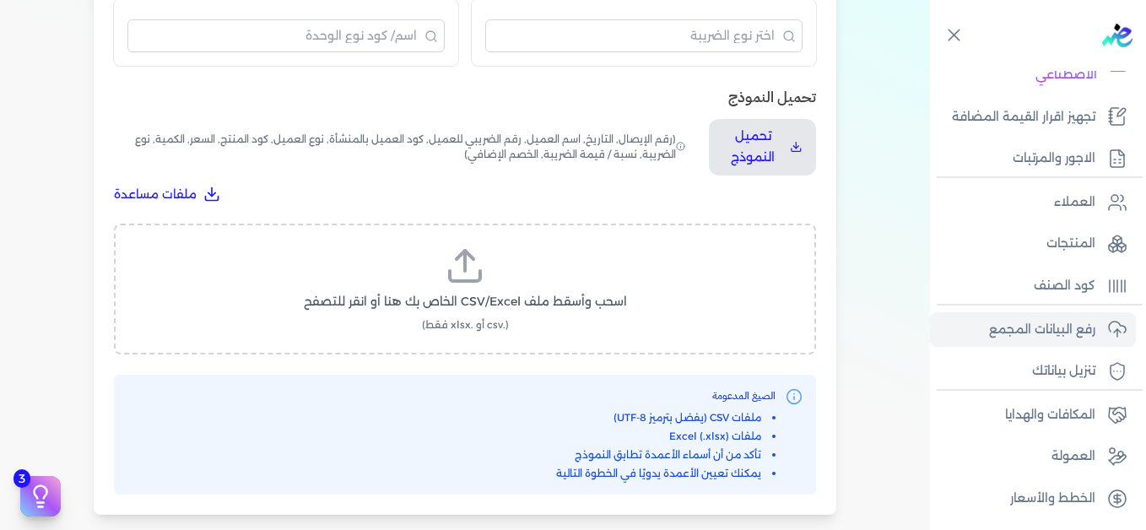
click at [466, 281] on icon at bounding box center [465, 276] width 30 height 10
click at [0, 0] on input "اسحب وأسقط ملف CSV/Excel الخاص بك هنا أو انقر للتصفح (.csv أو .xlsx فقط)" at bounding box center [0, 0] width 0 height 0
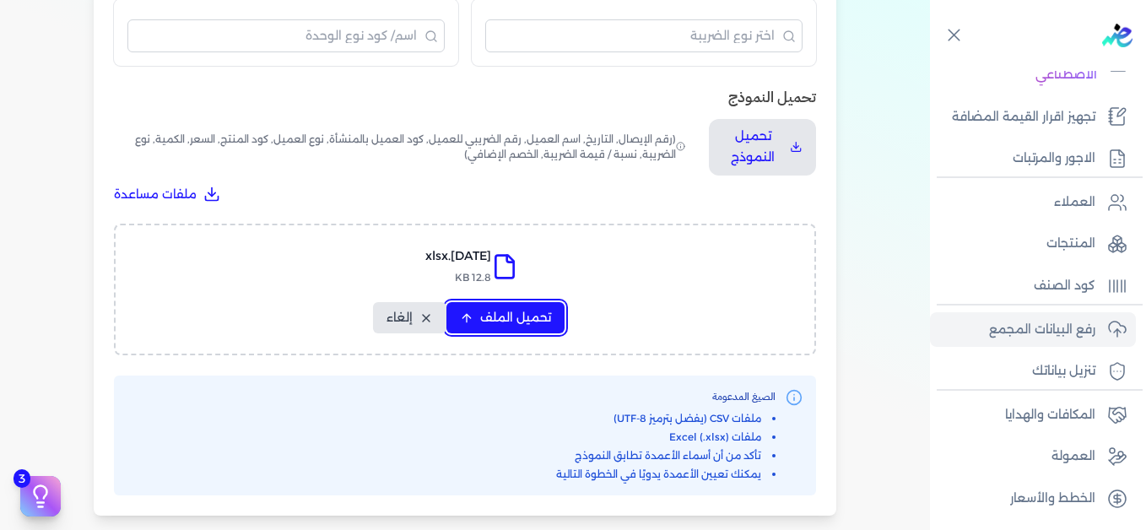
click at [532, 321] on span "تحميل الملف" at bounding box center [515, 318] width 71 height 18
select select "التاريخ"
select select "أسم العميل"
select select "نوع العميل"
select select "وصف البند"
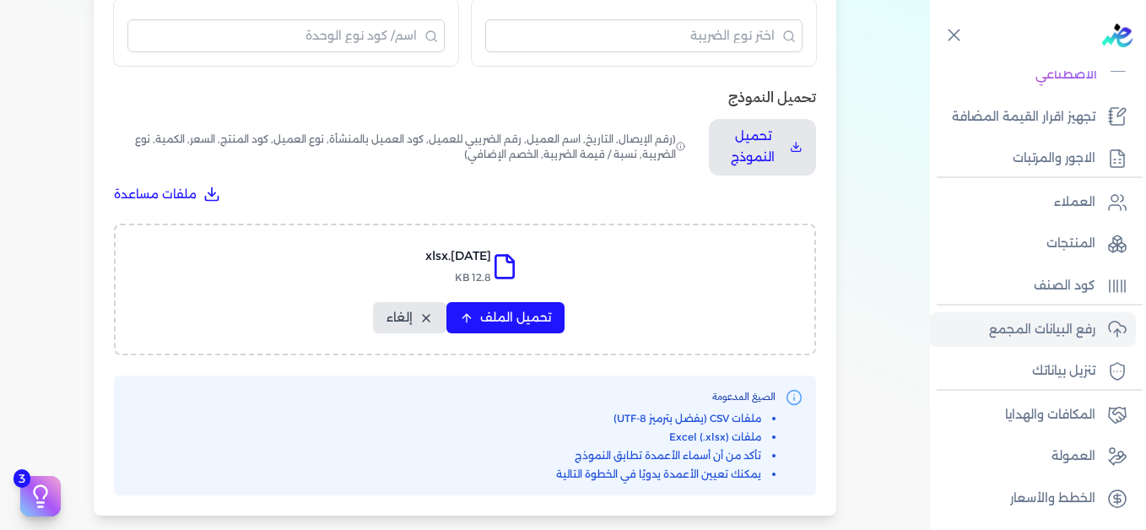
select select "السعر"
select select "الكمية"
select select "نوع الضريبة"
select select "نسبة / قيمة الضريبة"
select select "خصم اضافي"
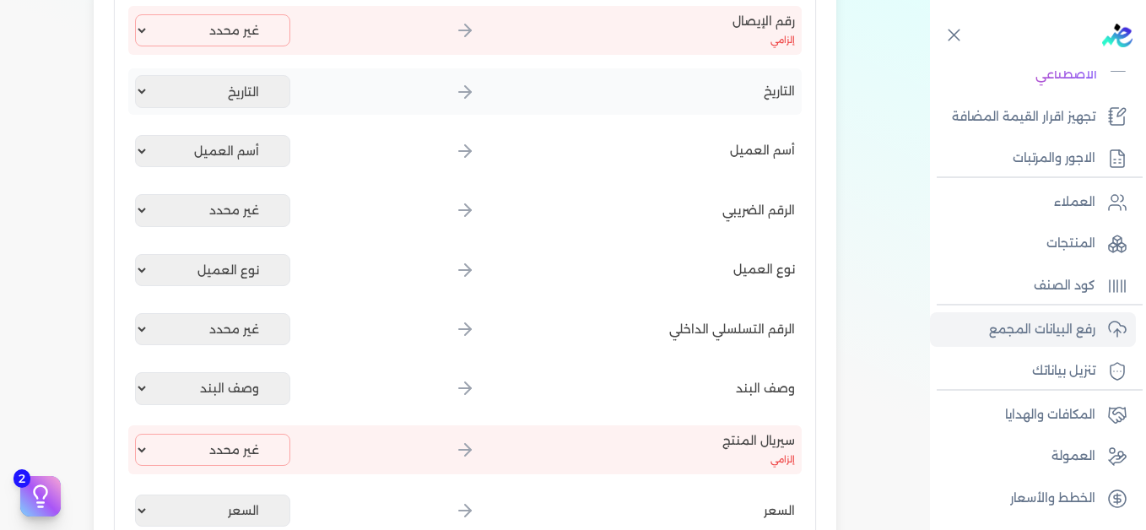
scroll to position [337, 0]
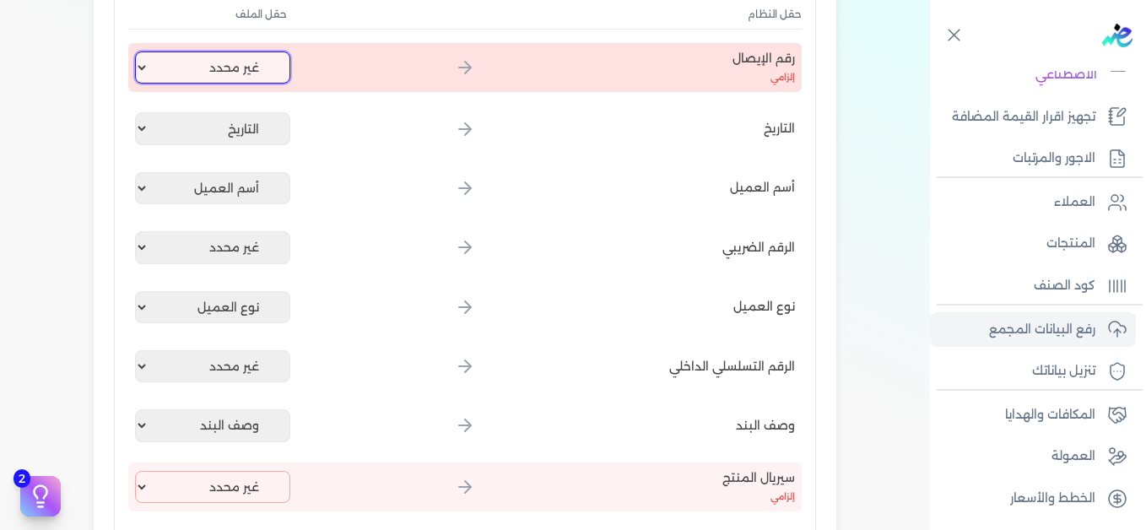
click at [200, 74] on select "غير محدد إيصال رقم التاريخ كود العميل بالمنشأة أسم العميل الرقم الضريبي للعميل …" at bounding box center [212, 67] width 155 height 32
select select "إيصال رقم"
click at [138, 51] on select "غير محدد إيصال رقم التاريخ كود العميل بالمنشأة أسم العميل الرقم الضريبي للعميل …" at bounding box center [212, 67] width 155 height 32
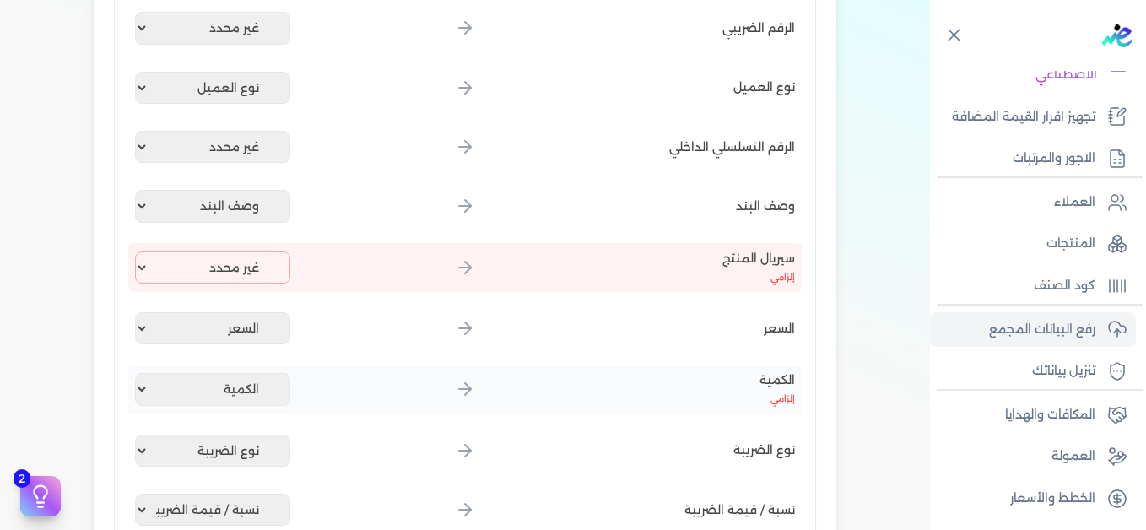
scroll to position [759, 0]
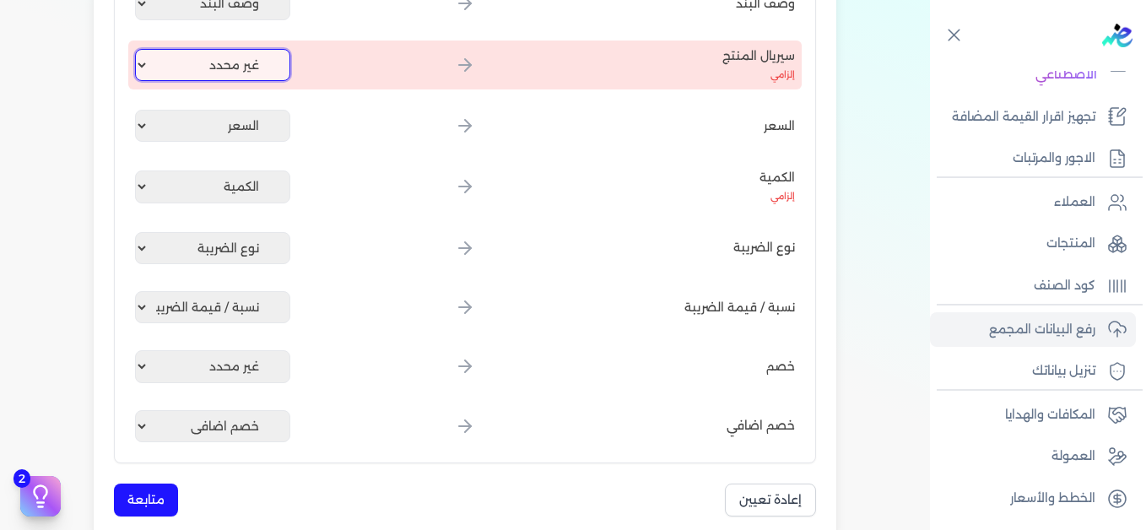
click at [203, 70] on select "غير محدد إيصال رقم التاريخ كود العميل بالمنشأة أسم العميل الرقم الضريبي للعميل …" at bounding box center [212, 65] width 155 height 32
select select "كود المنتج الداخلي"
click at [138, 49] on select "غير محدد إيصال رقم التاريخ كود العميل بالمنشأة أسم العميل الرقم الضريبي للعميل …" at bounding box center [212, 65] width 155 height 32
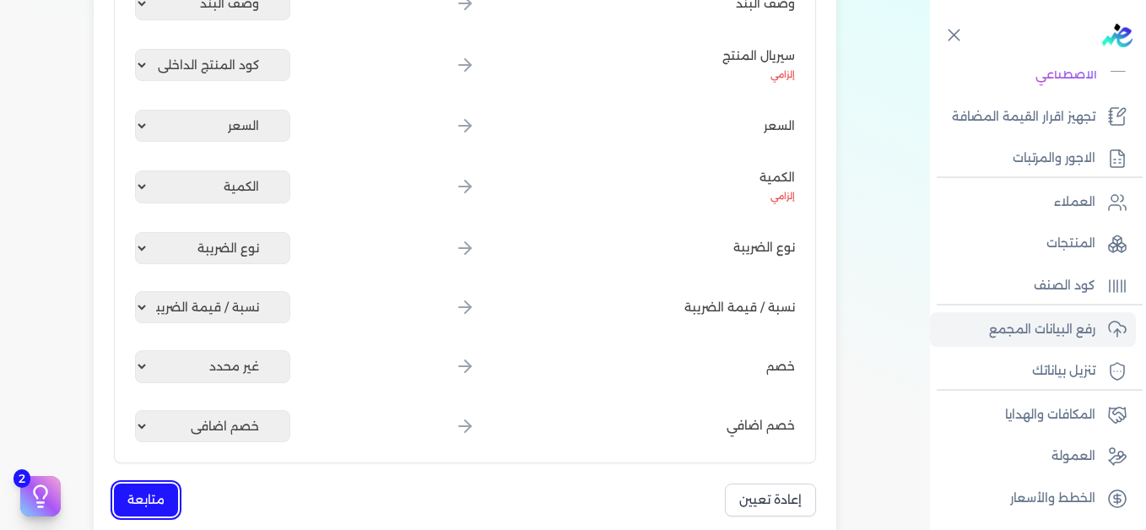
click at [158, 498] on button "متابعة" at bounding box center [146, 499] width 64 height 33
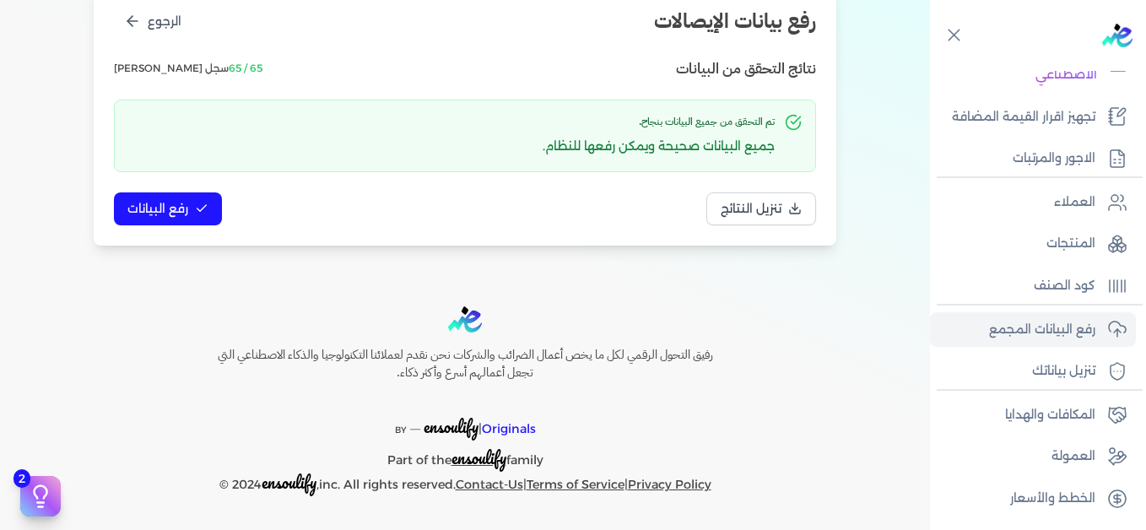
scroll to position [230, 0]
click at [178, 213] on span "رفع البيانات" at bounding box center [157, 209] width 61 height 18
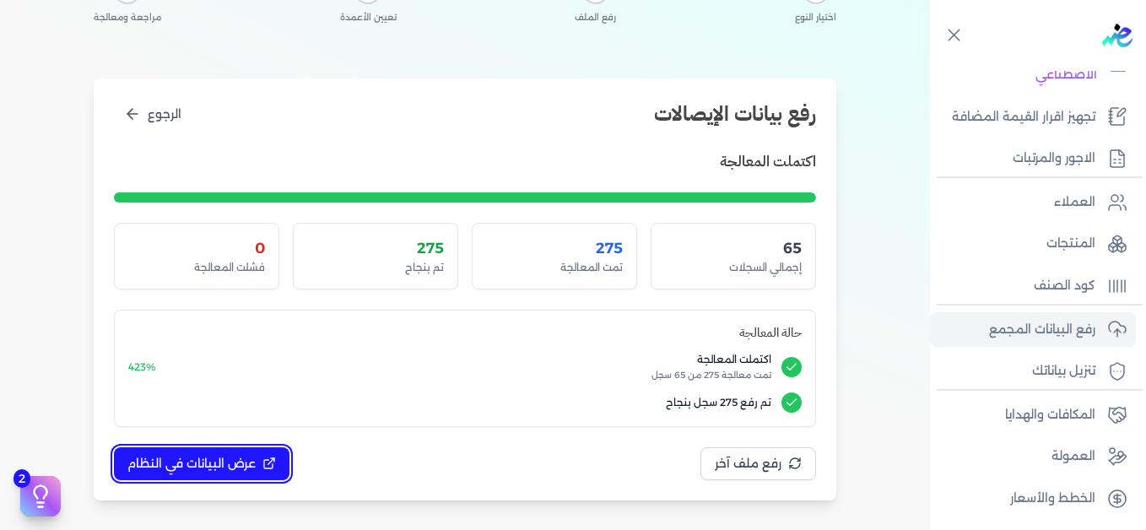
click at [255, 454] on button "عرض البيانات في النظام" at bounding box center [201, 463] width 175 height 33
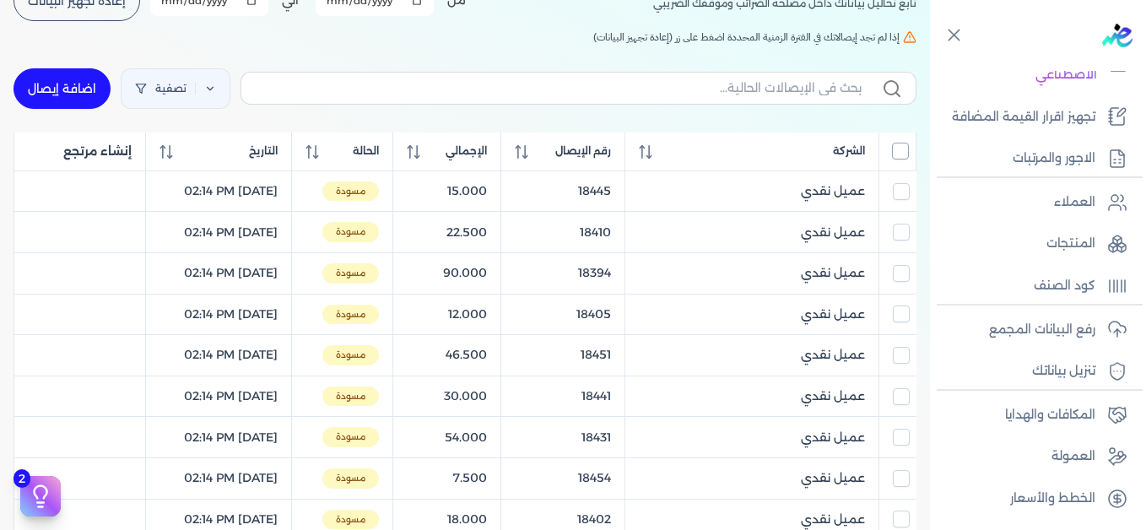
click at [903, 155] on input "All items unselected" at bounding box center [900, 151] width 17 height 17
checkbox input "true"
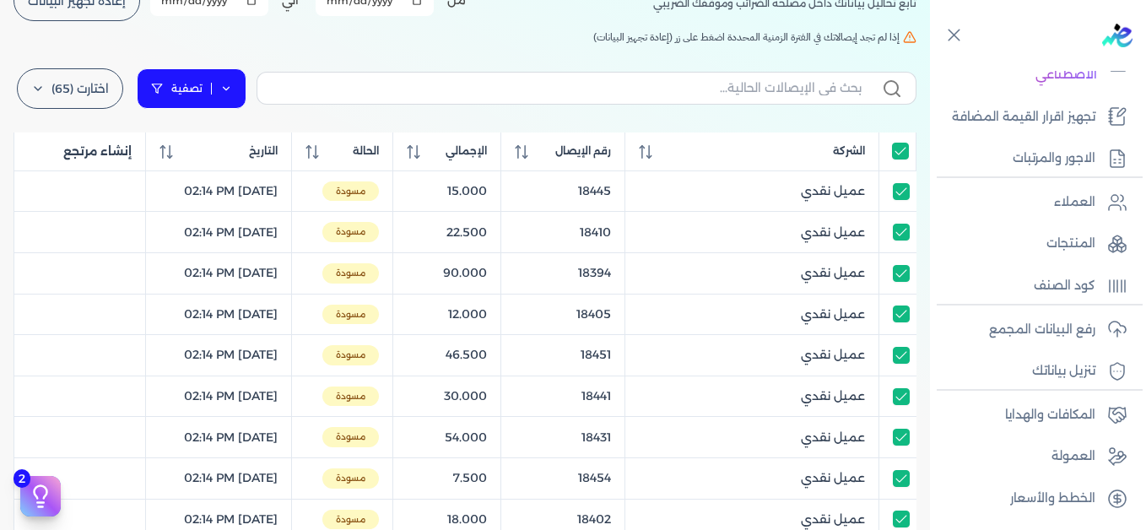
click at [244, 91] on link "تصفية" at bounding box center [192, 88] width 110 height 40
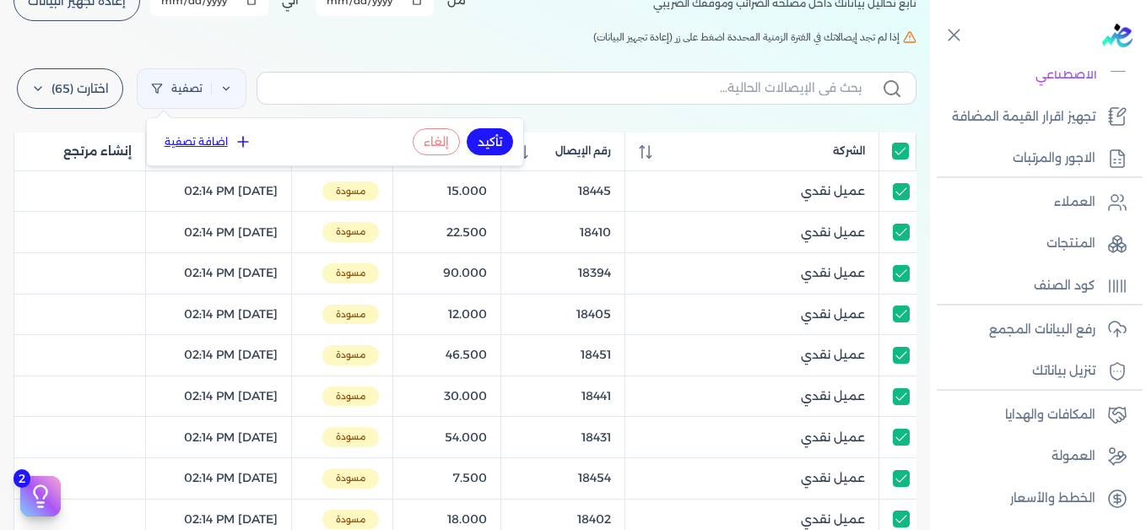
click at [226, 136] on button "اضافة تصفية" at bounding box center [208, 142] width 102 height 20
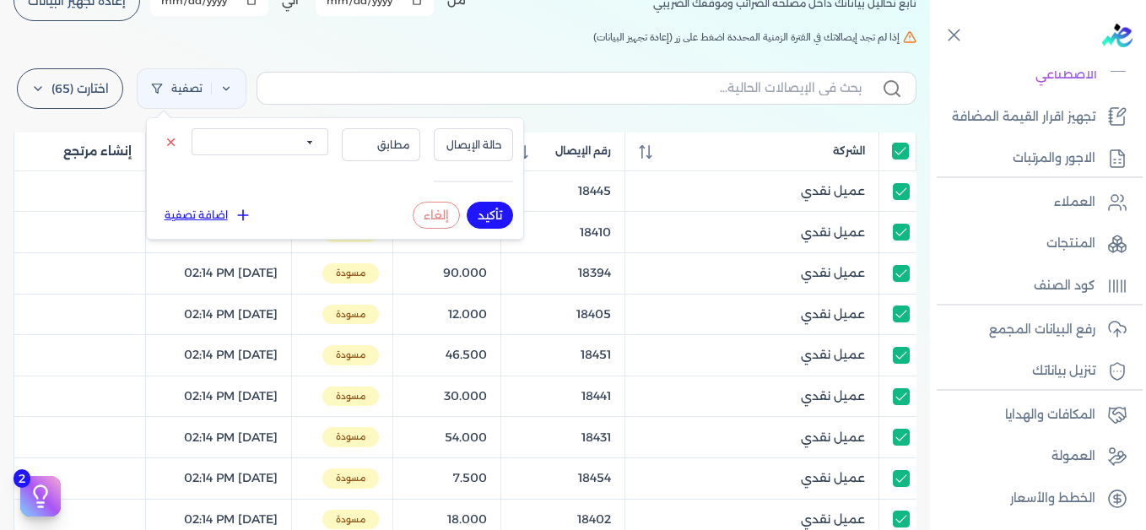
click at [253, 143] on select "الكل مقبولة غير مقبولة يتم مراجعتها ملغية مرفوضة مسودة" at bounding box center [259, 141] width 137 height 27
select select "draft"
click at [191, 128] on select "الكل مقبولة غير مقبولة يتم مراجعتها ملغية مرفوضة مسودة" at bounding box center [259, 141] width 137 height 27
click at [488, 210] on button "تأكيد" at bounding box center [489, 215] width 46 height 27
click at [401, 40] on h5 "إذا لم تجد إيصالاتك في الفترة الزمنية المحددة اضغط على زر (إعادة تجهيز البيانات)" at bounding box center [464, 37] width 903 height 15
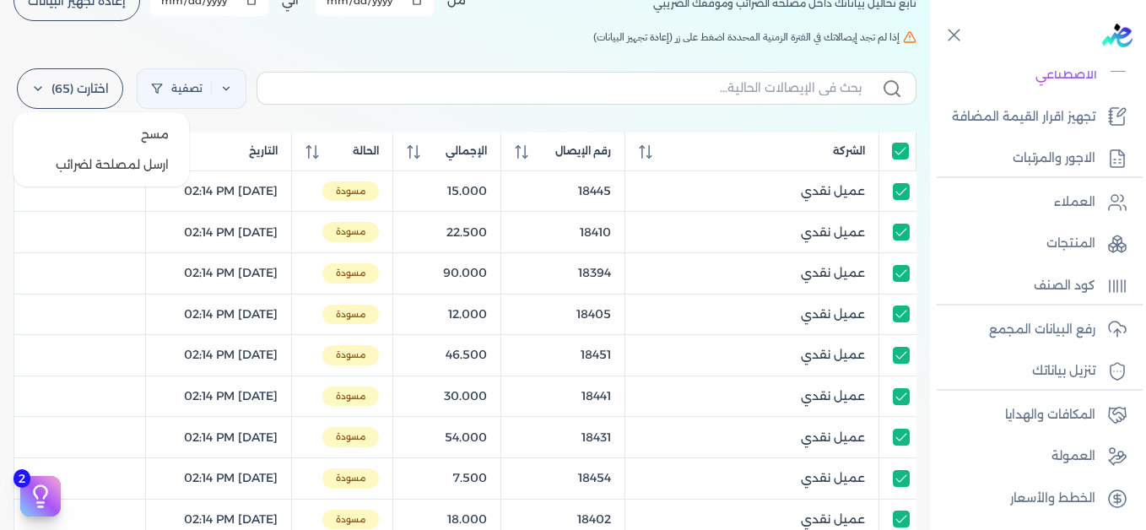
click at [54, 93] on label "اختارت (65)" at bounding box center [70, 88] width 106 height 40
click at [100, 163] on button "ارسل لمصلحة لضرائب" at bounding box center [101, 164] width 162 height 30
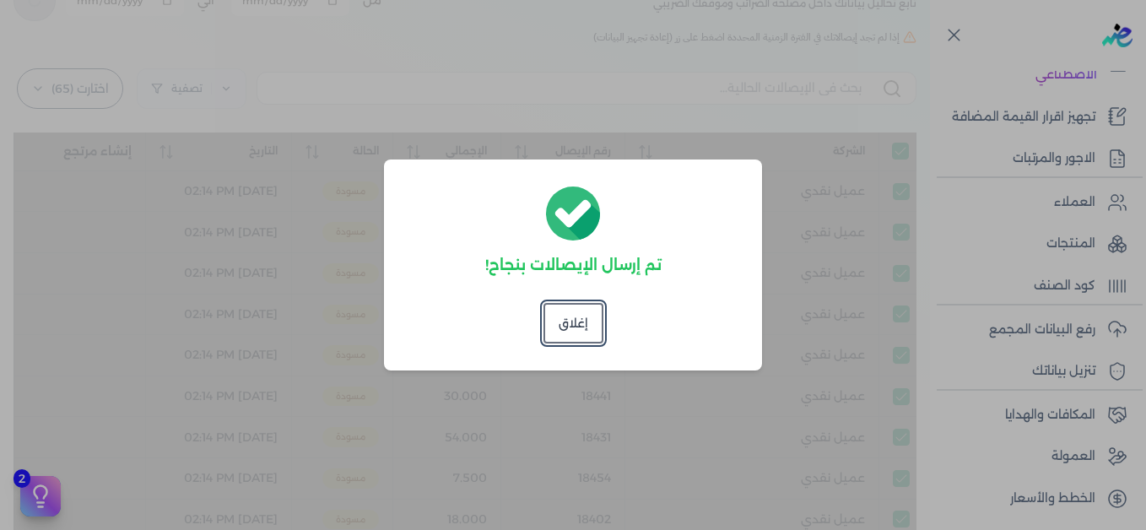
checkbox input "true"
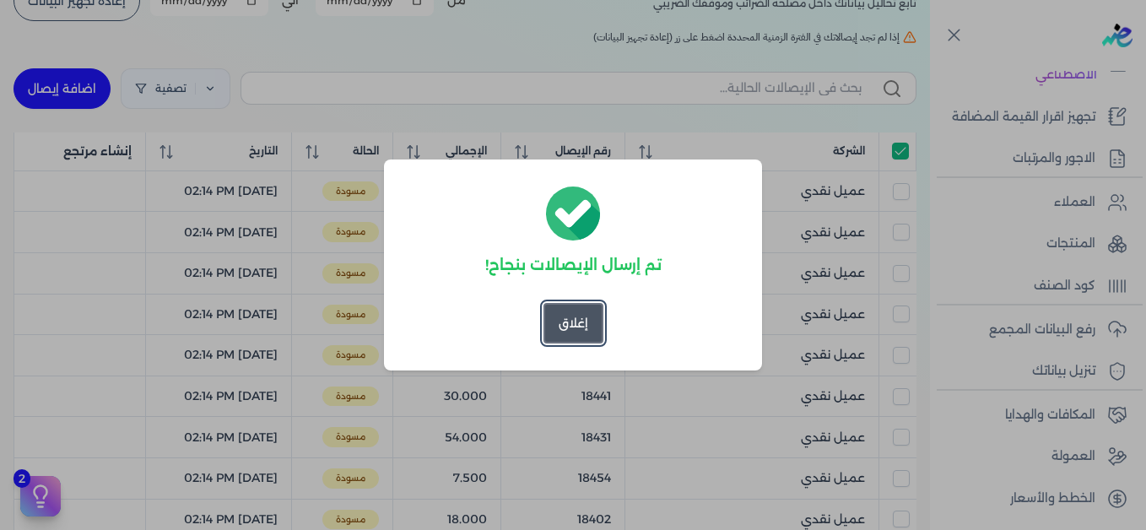
click at [594, 319] on button "إغلاق" at bounding box center [573, 323] width 60 height 40
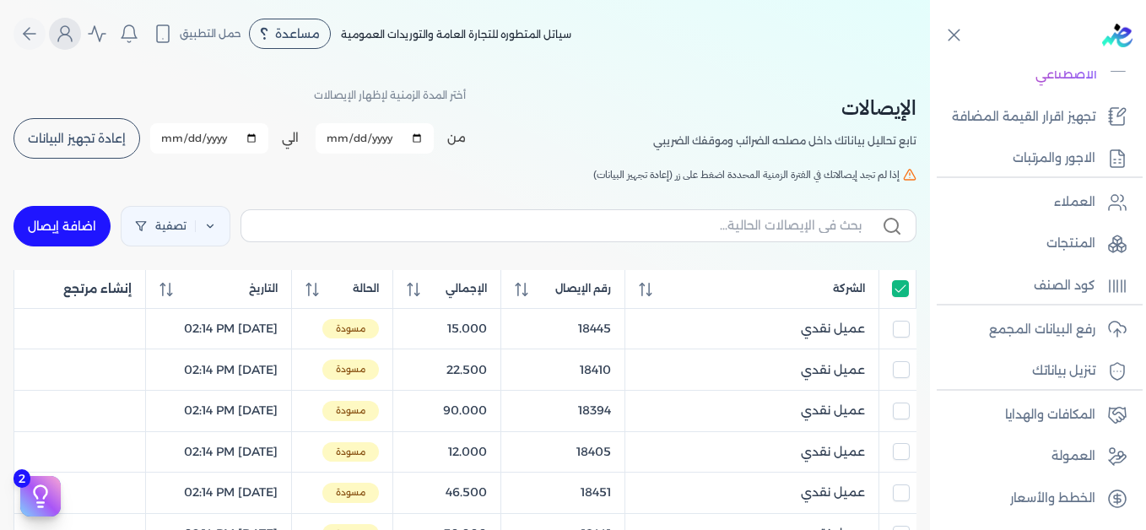
click at [75, 34] on icon "Global" at bounding box center [65, 34] width 20 height 20
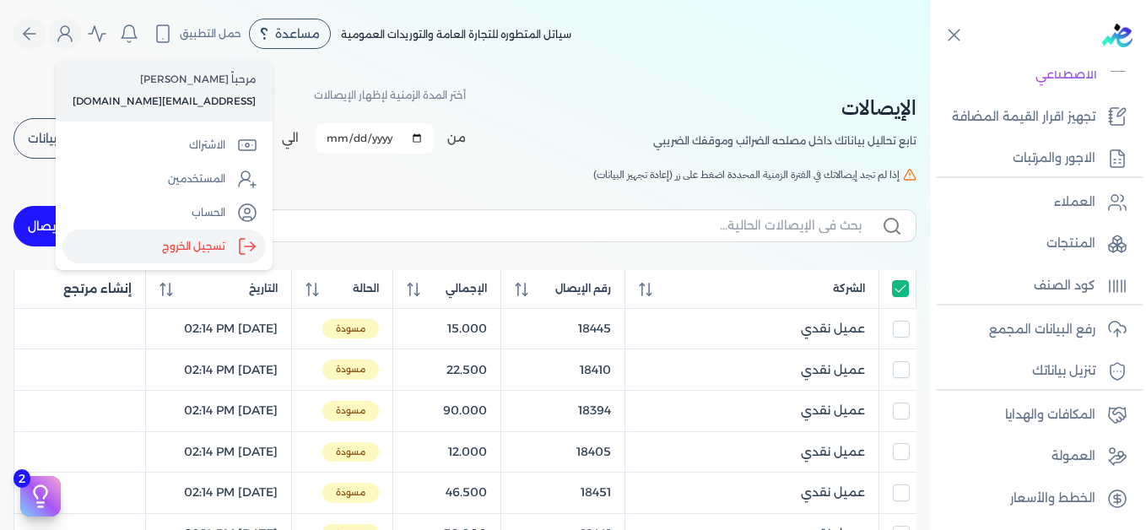
click at [181, 250] on label "تسجيل الخروج" at bounding box center [163, 246] width 203 height 34
click at [930, 67] on input "Close" at bounding box center [930, 67] width 0 height 0
